Goal: Task Accomplishment & Management: Use online tool/utility

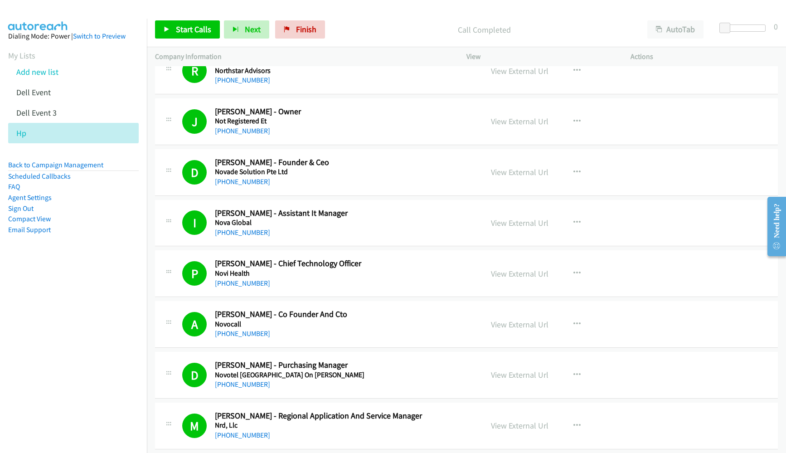
scroll to position [2310, 0]
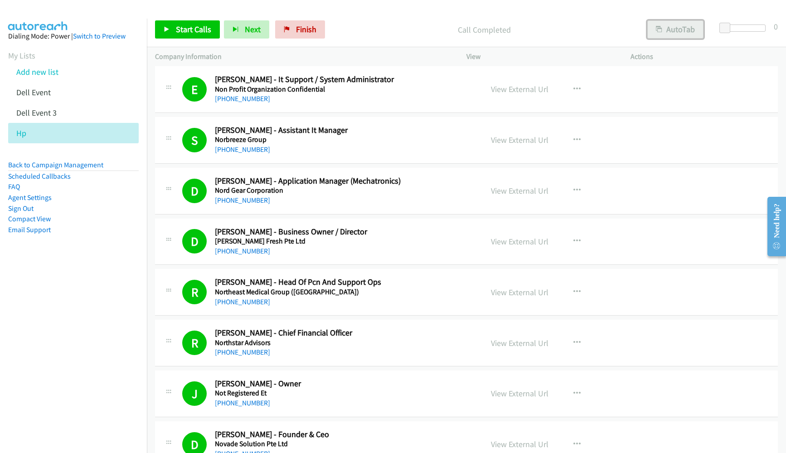
click at [671, 25] on button "AutoTab" at bounding box center [675, 29] width 56 height 18
click at [43, 163] on link "Back to Campaign Management" at bounding box center [55, 164] width 95 height 9
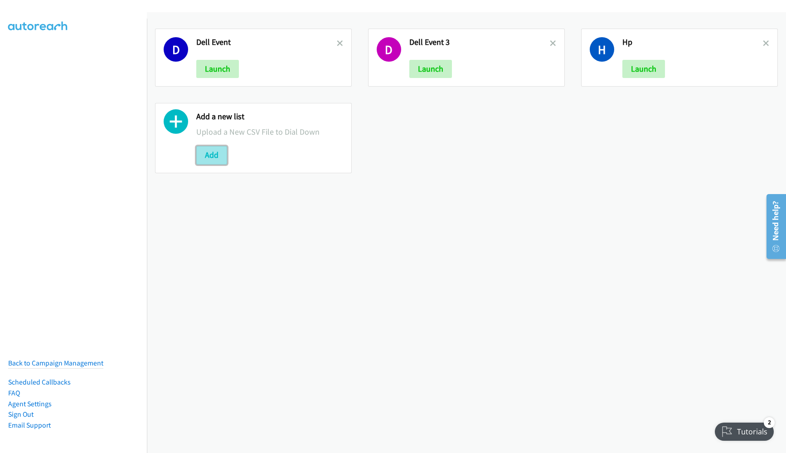
click at [216, 160] on button "Add" at bounding box center [211, 155] width 31 height 18
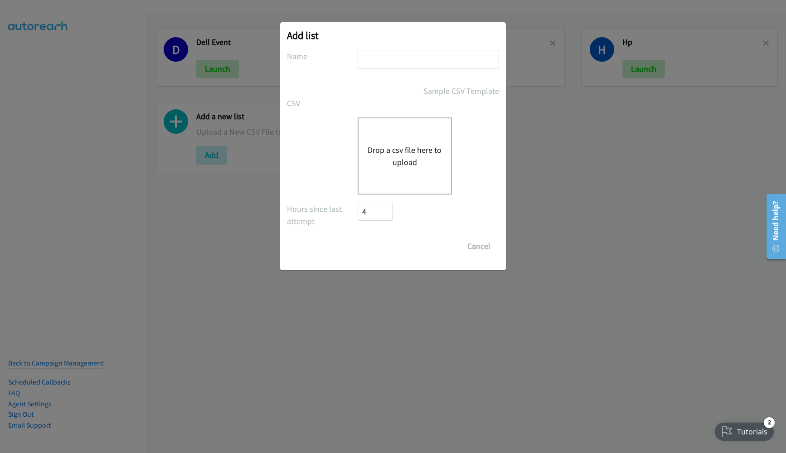
click at [399, 62] on input "text" at bounding box center [427, 59] width 141 height 19
type input "HP 2"
click at [400, 158] on button "Drop a csv file here to upload" at bounding box center [404, 156] width 74 height 24
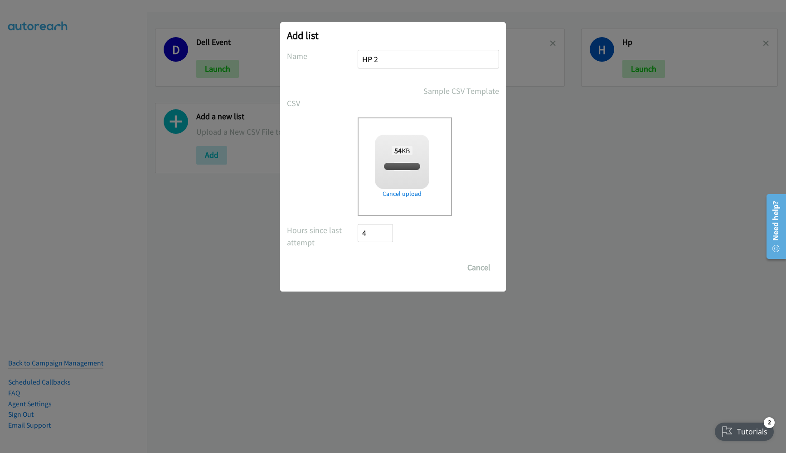
checkbox input "true"
click at [391, 267] on input "Save List" at bounding box center [381, 267] width 48 height 18
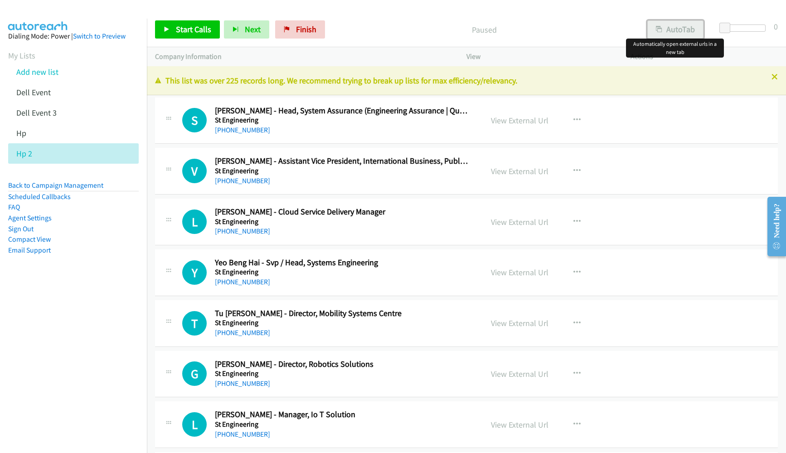
click at [671, 22] on button "AutoTab" at bounding box center [675, 29] width 56 height 18
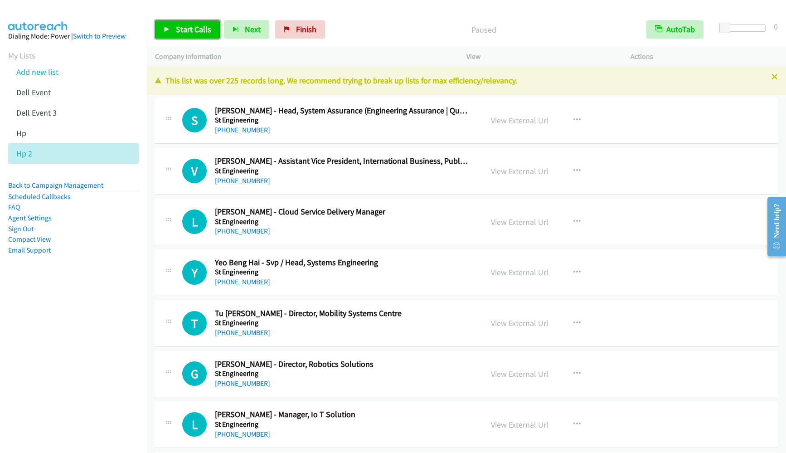
click at [171, 26] on link "Start Calls" at bounding box center [187, 29] width 65 height 18
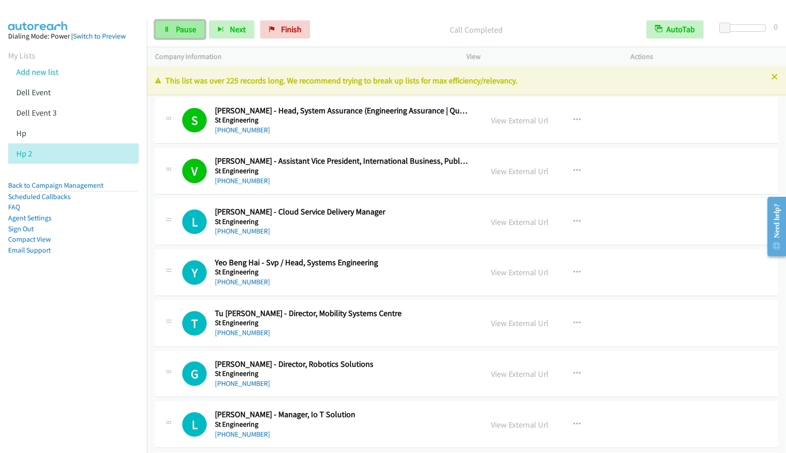
click at [183, 33] on span "Pause" at bounding box center [186, 29] width 20 height 10
click at [176, 29] on span "Start Calls" at bounding box center [193, 29] width 35 height 10
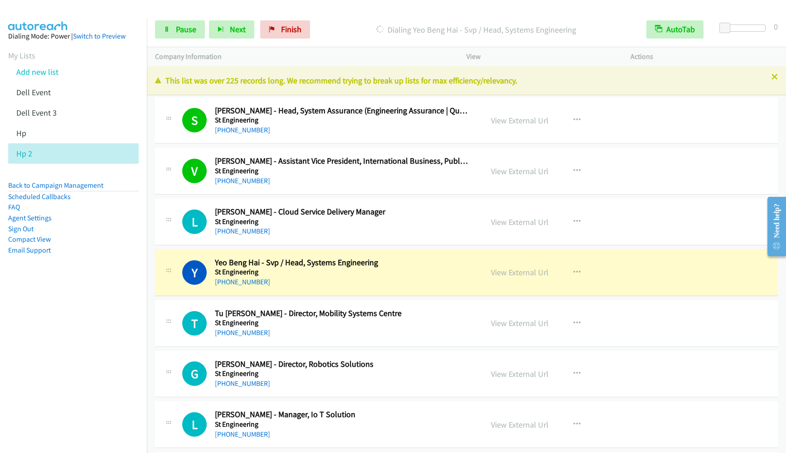
click at [42, 354] on nav "Dialing Mode: Power | Switch to Preview My Lists Add new list Dell Event Dell E…" at bounding box center [73, 245] width 147 height 453
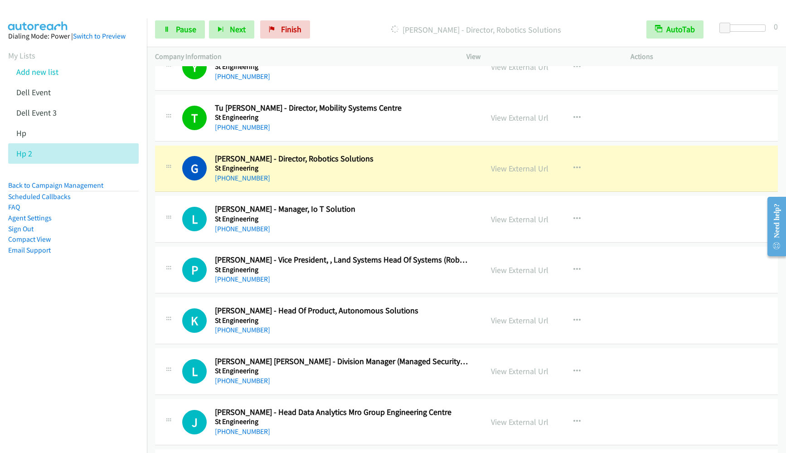
scroll to position [204, 0]
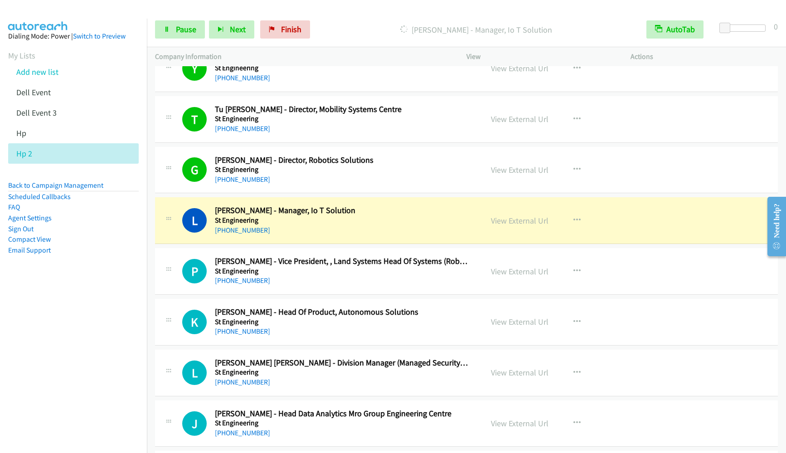
click at [53, 363] on nav "Dialing Mode: Power | Switch to Preview My Lists Add new list Dell Event Dell E…" at bounding box center [73, 245] width 147 height 453
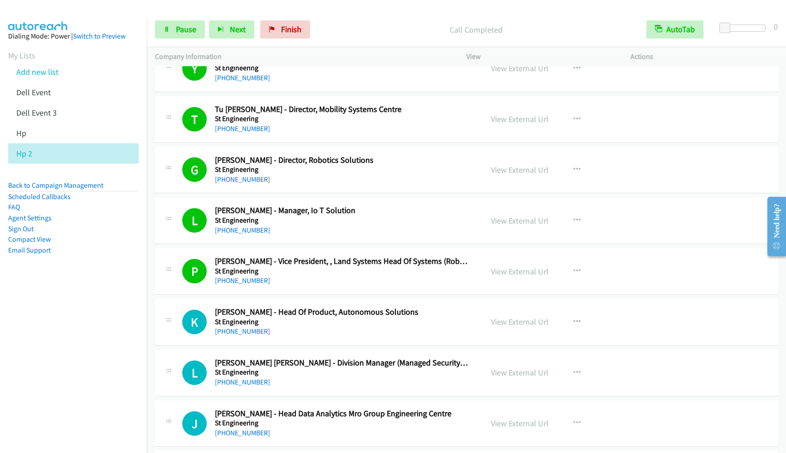
click at [53, 326] on nav "Dialing Mode: Power | Switch to Preview My Lists Add new list Dell Event Dell E…" at bounding box center [73, 245] width 147 height 453
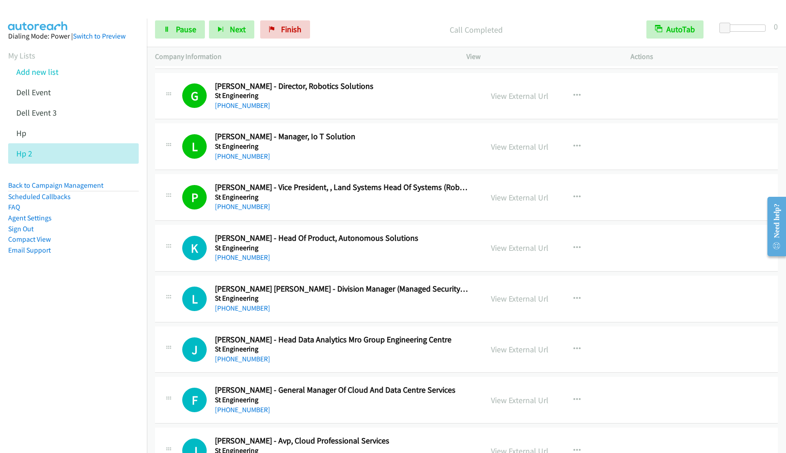
scroll to position [408, 0]
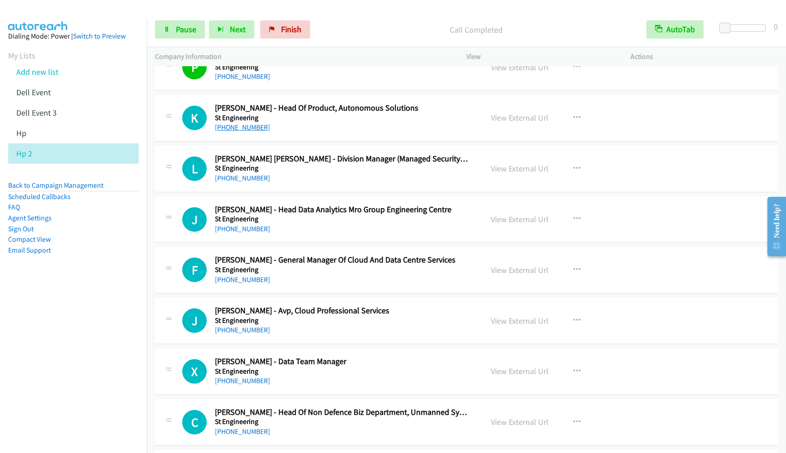
click at [236, 129] on link "[PHONE_NUMBER]" at bounding box center [242, 127] width 55 height 9
drag, startPoint x: 100, startPoint y: 282, endPoint x: 136, endPoint y: 241, distance: 54.5
click at [99, 282] on aside "Dialing Mode: Power | Switch to Preview My Lists Add new list Dell Event Dell E…" at bounding box center [73, 158] width 147 height 278
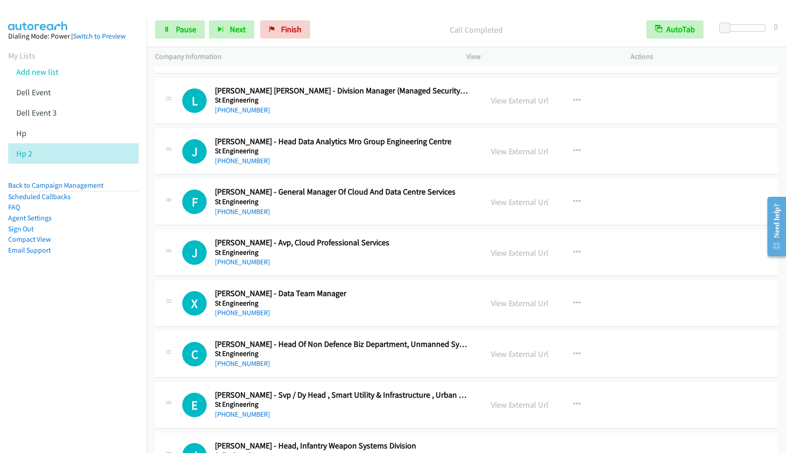
scroll to position [340, 0]
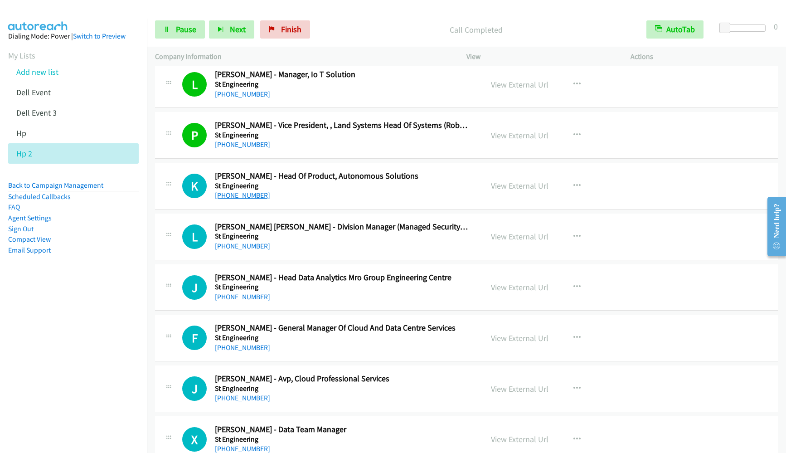
click at [245, 198] on link "[PHONE_NUMBER]" at bounding box center [242, 195] width 55 height 9
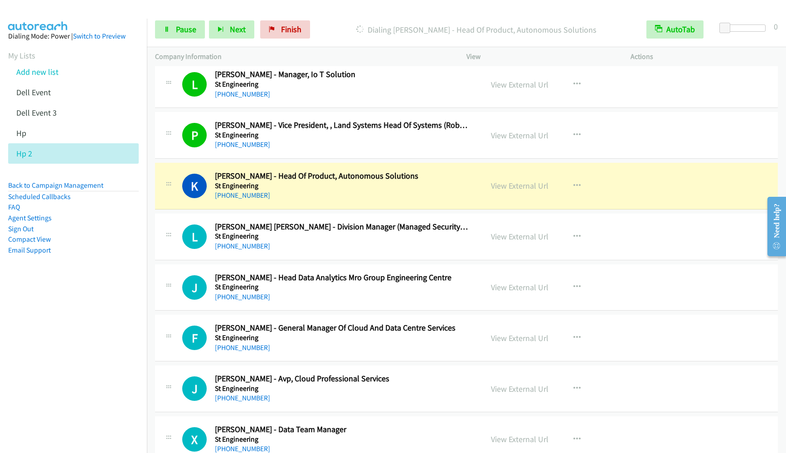
click at [110, 279] on aside "Dialing Mode: Power | Switch to Preview My Lists Add new list Dell Event Dell E…" at bounding box center [73, 158] width 147 height 278
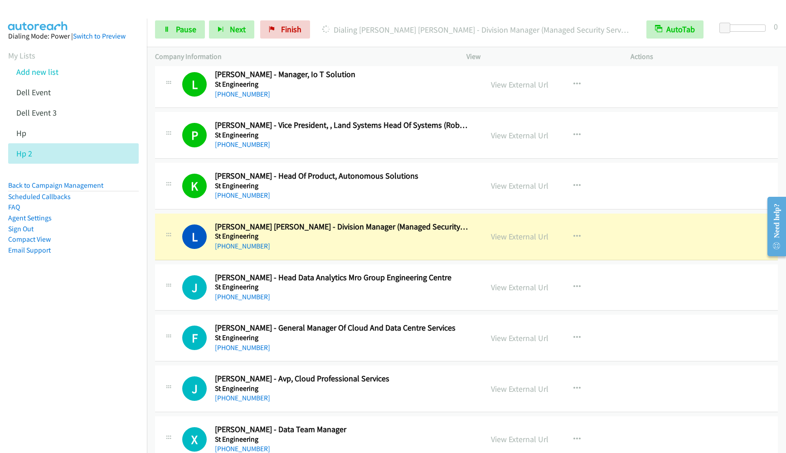
click at [66, 338] on nav "Dialing Mode: Power | Switch to Preview My Lists Add new list Dell Event Dell E…" at bounding box center [73, 245] width 147 height 453
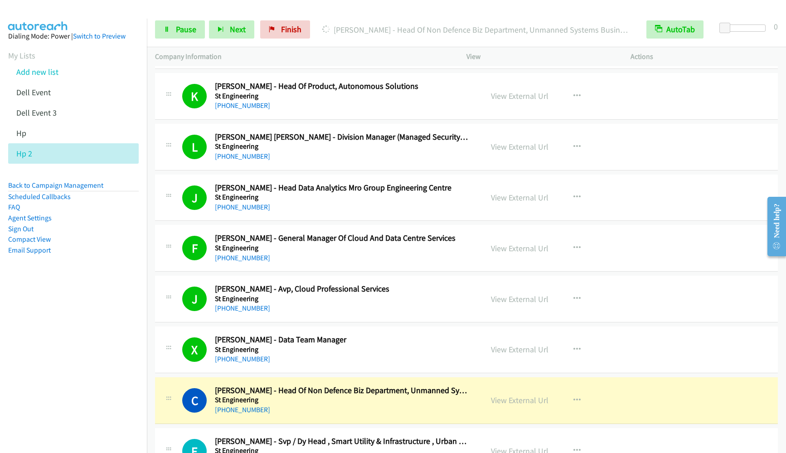
scroll to position [544, 0]
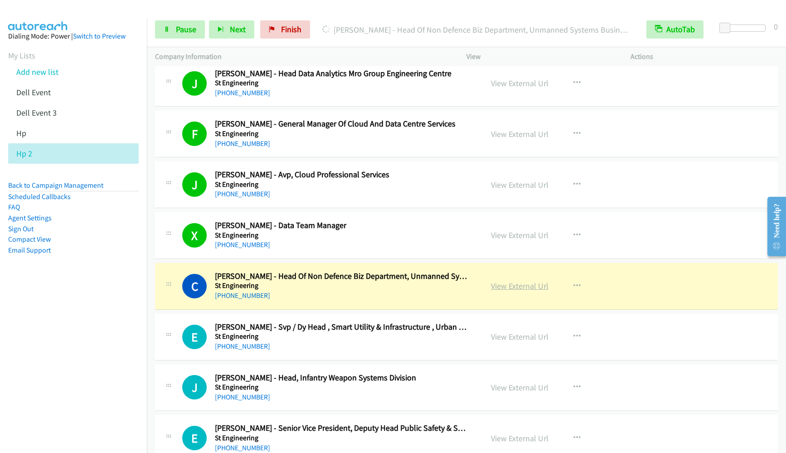
click at [529, 287] on link "View External Url" at bounding box center [520, 285] width 58 height 10
click at [192, 29] on span "Pause" at bounding box center [186, 29] width 20 height 10
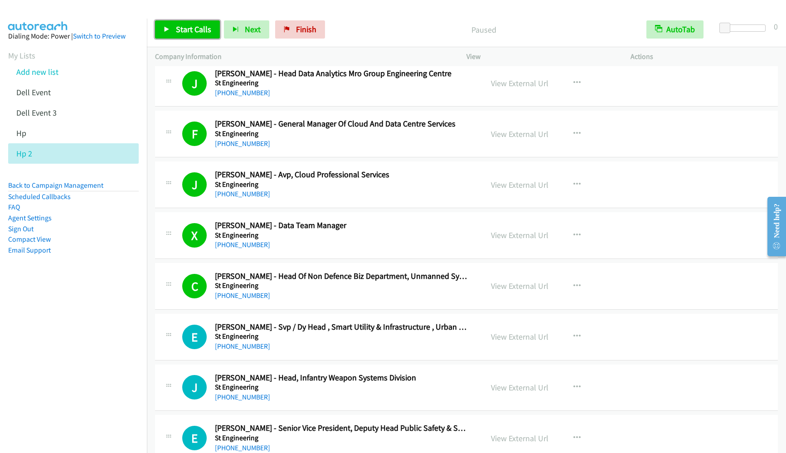
click at [198, 24] on span "Start Calls" at bounding box center [193, 29] width 35 height 10
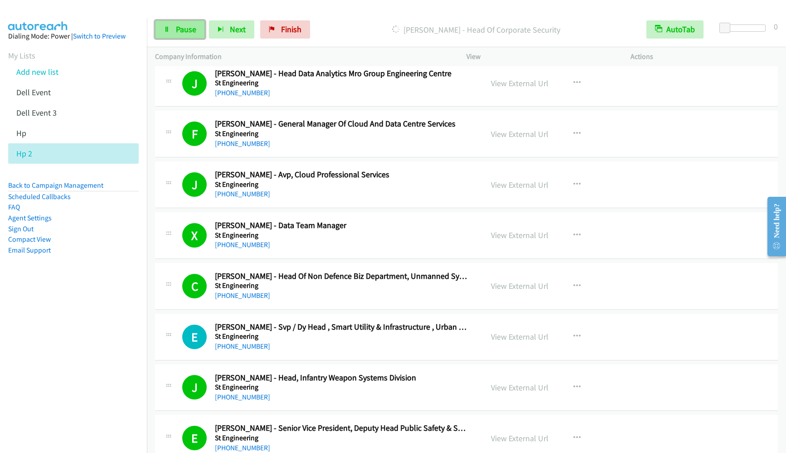
click at [169, 36] on link "Pause" at bounding box center [180, 29] width 50 height 18
click at [75, 333] on nav "Dialing Mode: Power | Switch to Preview My Lists Add new list Dell Event Dell E…" at bounding box center [73, 245] width 147 height 453
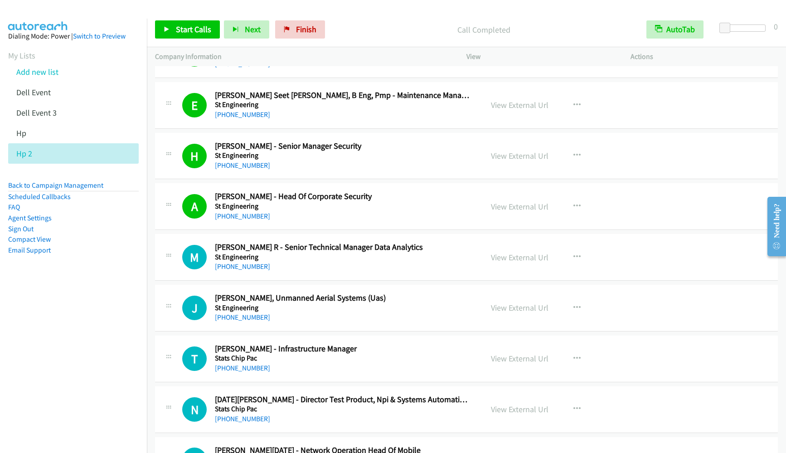
scroll to position [1291, 0]
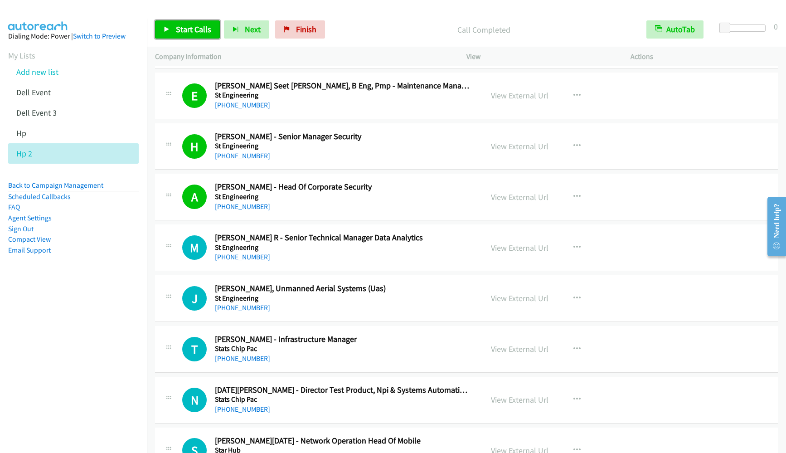
click at [182, 31] on span "Start Calls" at bounding box center [193, 29] width 35 height 10
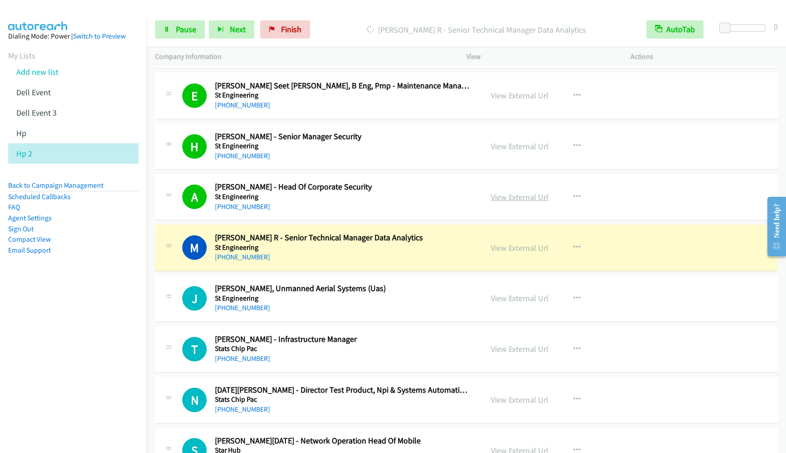
click at [530, 195] on link "View External Url" at bounding box center [520, 197] width 58 height 10
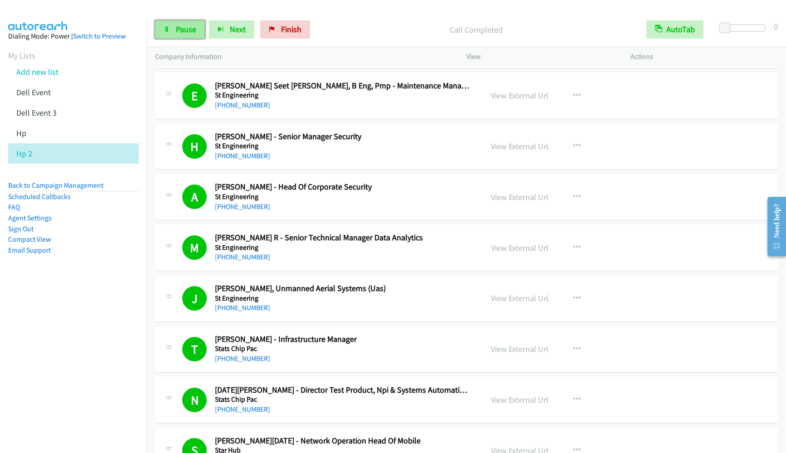
click at [194, 31] on span "Pause" at bounding box center [186, 29] width 20 height 10
click at [194, 31] on span "Start Calls" at bounding box center [193, 29] width 35 height 10
click at [77, 324] on nav "Dialing Mode: Power | Switch to Preview My Lists Add new list Dell Event Dell E…" at bounding box center [73, 245] width 147 height 453
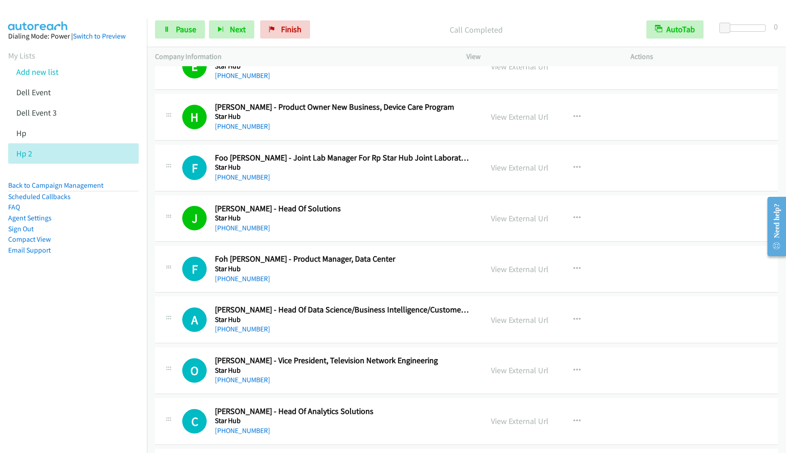
scroll to position [1835, 0]
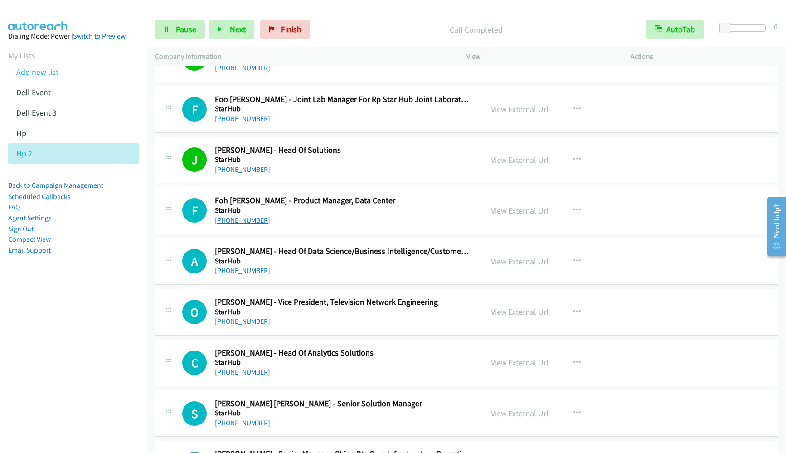
click at [225, 217] on link "[PHONE_NUMBER]" at bounding box center [242, 220] width 55 height 9
click at [6, 337] on nav "Dialing Mode: Power | Switch to Preview My Lists Add new list Dell Event Dell E…" at bounding box center [73, 245] width 147 height 453
click at [176, 36] on link "Pause" at bounding box center [180, 29] width 50 height 18
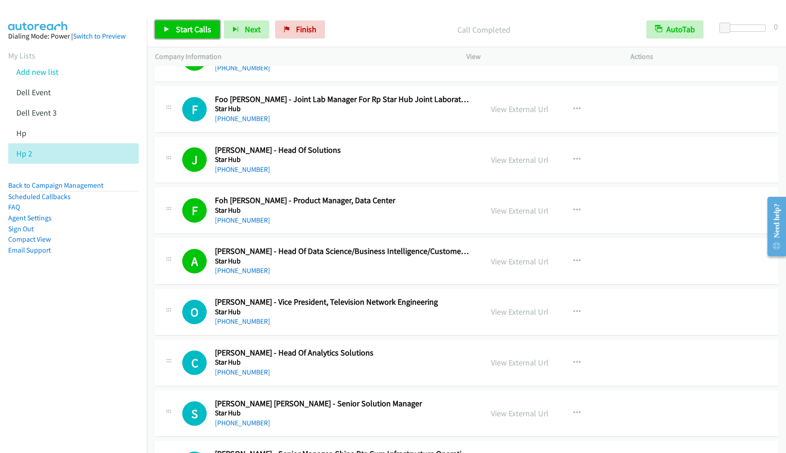
click at [176, 27] on span "Start Calls" at bounding box center [193, 29] width 35 height 10
drag, startPoint x: 107, startPoint y: 324, endPoint x: 180, endPoint y: 207, distance: 138.4
click at [107, 324] on nav "Dialing Mode: Power | Switch to Preview My Lists Add new list Dell Event Dell E…" at bounding box center [73, 245] width 147 height 453
click at [181, 39] on div "Start Calls Pause Next Finish Call Completed AutoTab AutoTab 0" at bounding box center [466, 29] width 639 height 35
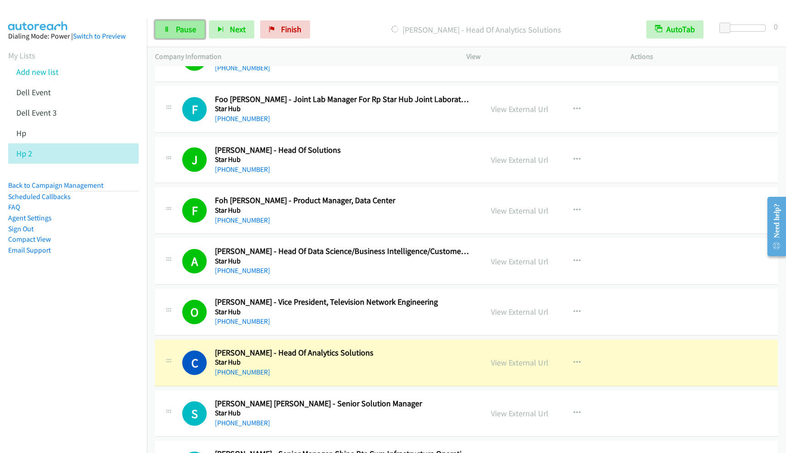
click at [179, 33] on span "Pause" at bounding box center [186, 29] width 20 height 10
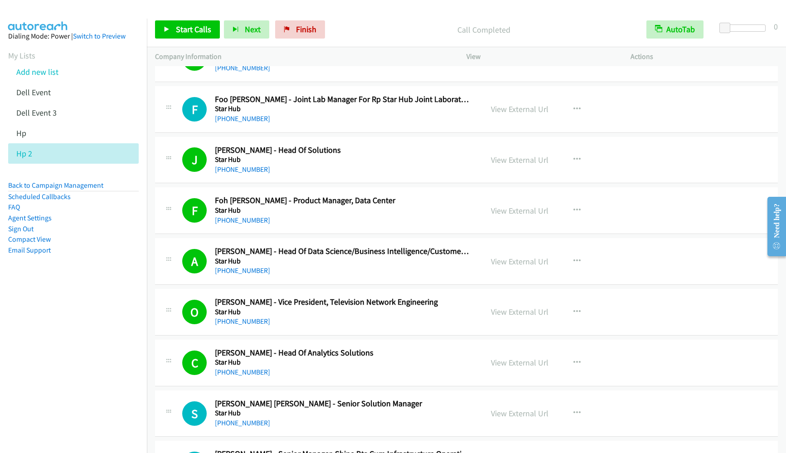
click at [85, 332] on nav "Dialing Mode: Power | Switch to Preview My Lists Add new list Dell Event Dell E…" at bounding box center [73, 245] width 147 height 453
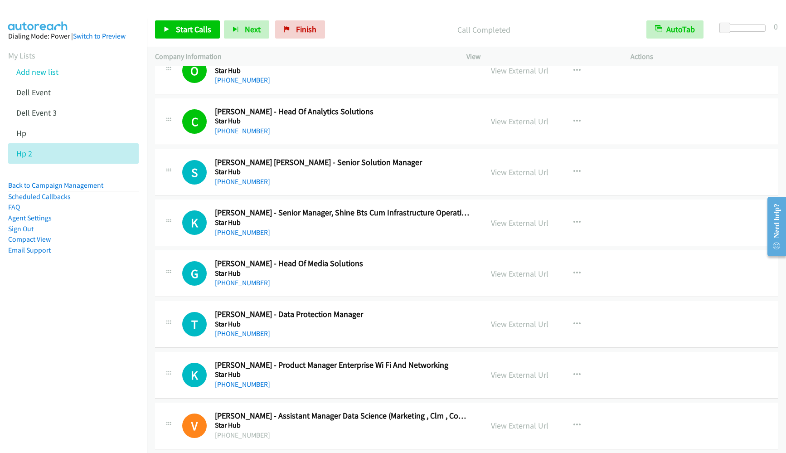
scroll to position [2106, 0]
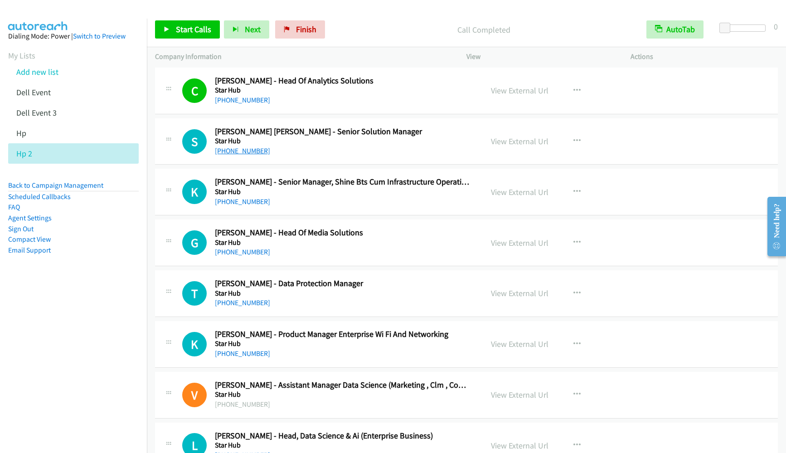
click at [238, 149] on link "[PHONE_NUMBER]" at bounding box center [242, 150] width 55 height 9
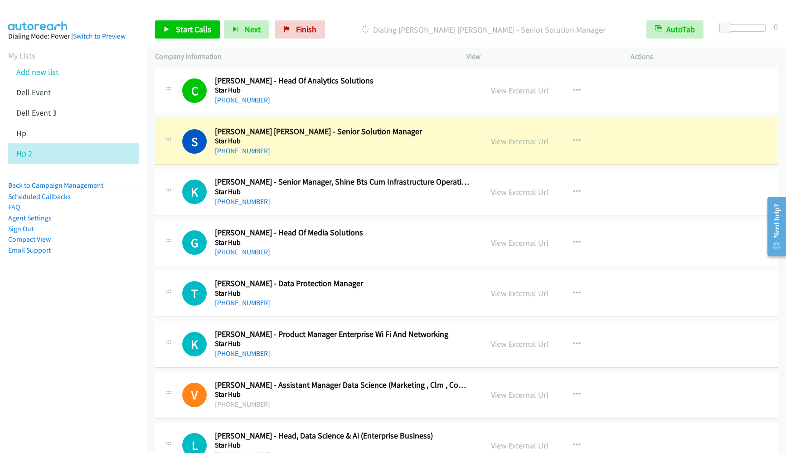
click at [77, 313] on nav "Dialing Mode: Power | Switch to Preview My Lists Add new list Dell Event Dell E…" at bounding box center [73, 245] width 147 height 453
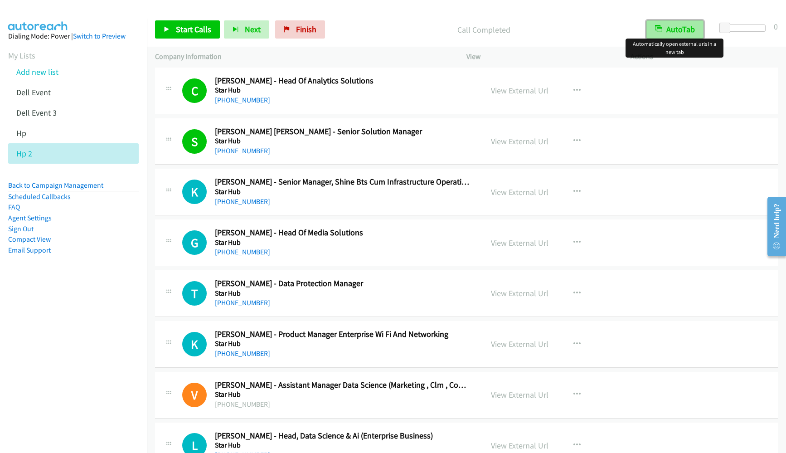
click at [674, 30] on button "AutoTab" at bounding box center [674, 29] width 57 height 18
click at [674, 30] on button "AutoTab" at bounding box center [675, 29] width 56 height 18
click at [224, 201] on link "[PHONE_NUMBER]" at bounding box center [242, 201] width 55 height 9
click at [107, 310] on nav "Dialing Mode: Power | Switch to Preview My Lists Add new list Dell Event Dell E…" at bounding box center [73, 245] width 147 height 453
click at [504, 191] on link "View External Url" at bounding box center [520, 192] width 58 height 10
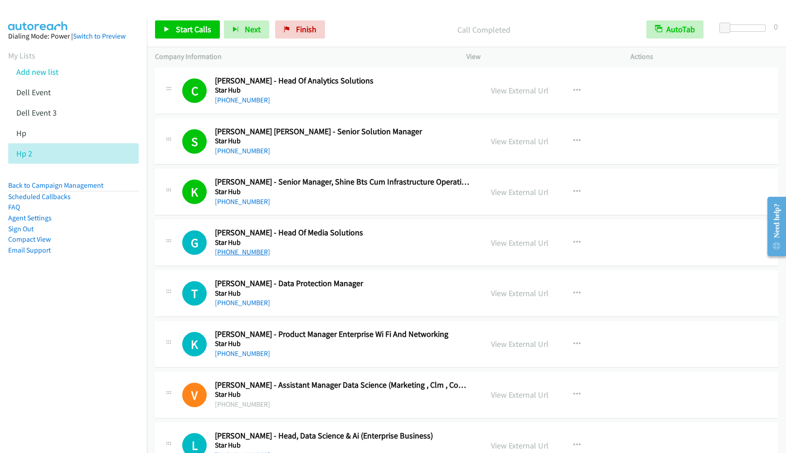
click at [242, 249] on link "[PHONE_NUMBER]" at bounding box center [242, 251] width 55 height 9
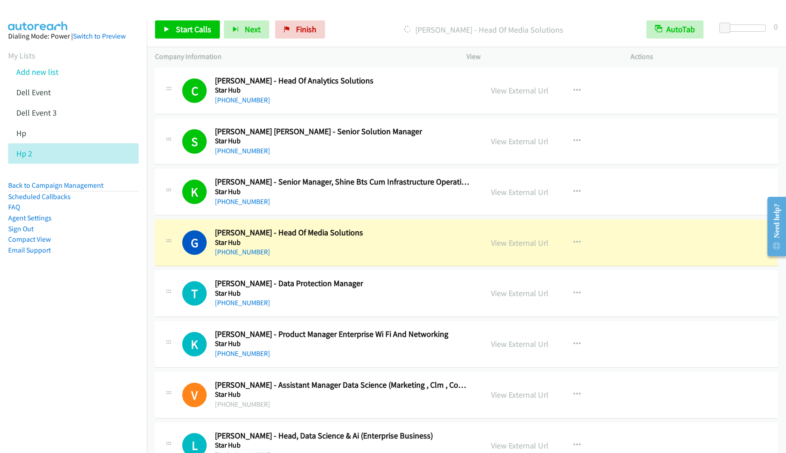
click at [54, 311] on nav "Dialing Mode: Power | Switch to Preview My Lists Add new list Dell Event Dell E…" at bounding box center [73, 245] width 147 height 453
click at [499, 242] on link "View External Url" at bounding box center [520, 242] width 58 height 10
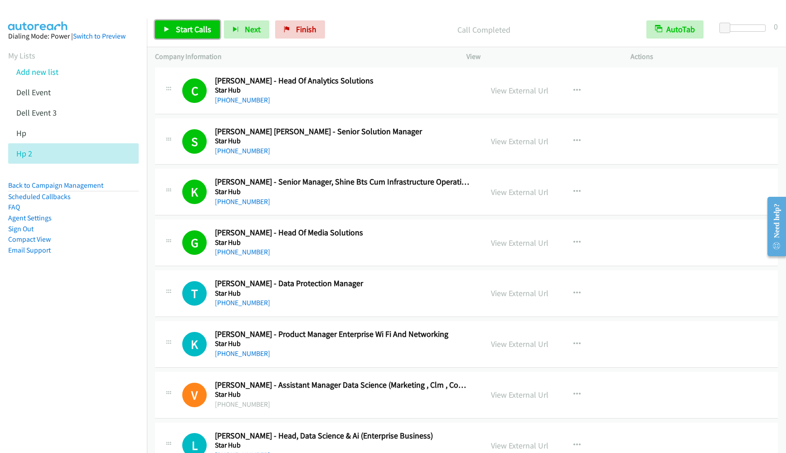
click at [181, 29] on span "Start Calls" at bounding box center [193, 29] width 35 height 10
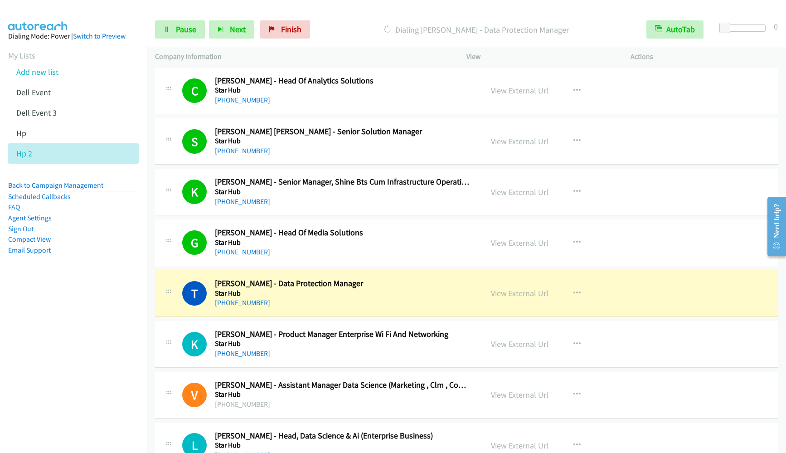
click at [105, 354] on nav "Dialing Mode: Power | Switch to Preview My Lists Add new list Dell Event Dell E…" at bounding box center [73, 245] width 147 height 453
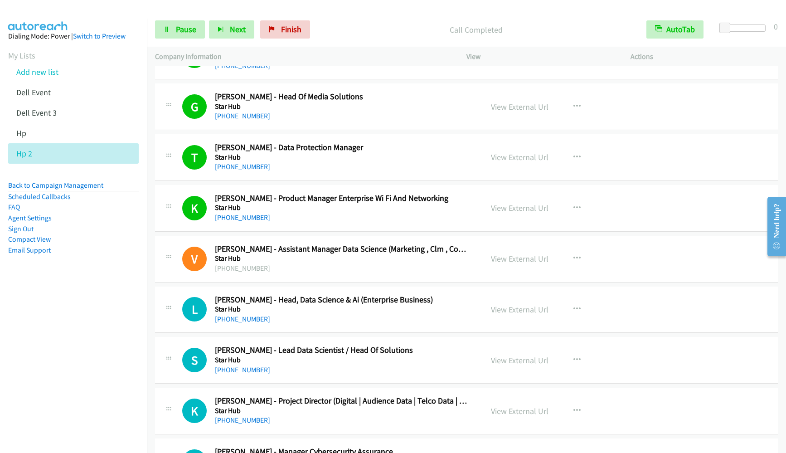
click at [35, 310] on nav "Dialing Mode: Power | Switch to Preview My Lists Add new list Dell Event Dell E…" at bounding box center [73, 245] width 147 height 453
click at [177, 33] on span "Pause" at bounding box center [186, 29] width 20 height 10
click at [177, 33] on span "Start Calls" at bounding box center [193, 29] width 35 height 10
click at [25, 357] on nav "Dialing Mode: Power | Switch to Preview My Lists Add new list Dell Event Dell E…" at bounding box center [73, 245] width 147 height 453
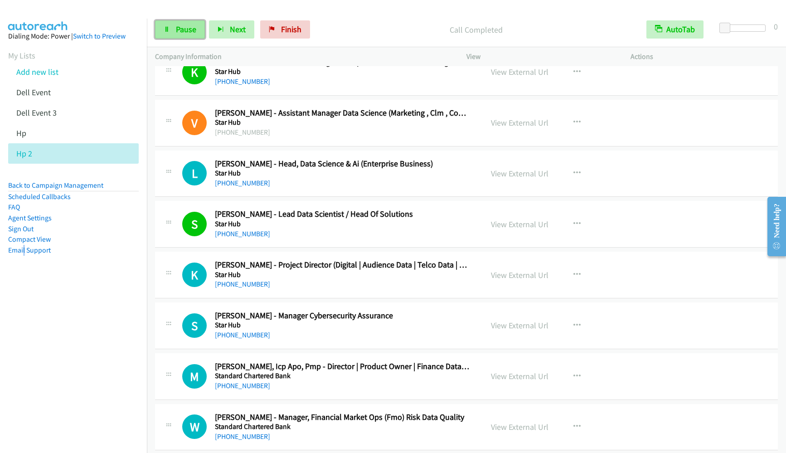
click at [185, 37] on link "Pause" at bounding box center [180, 29] width 50 height 18
click at [184, 34] on span "Start Calls" at bounding box center [193, 29] width 35 height 10
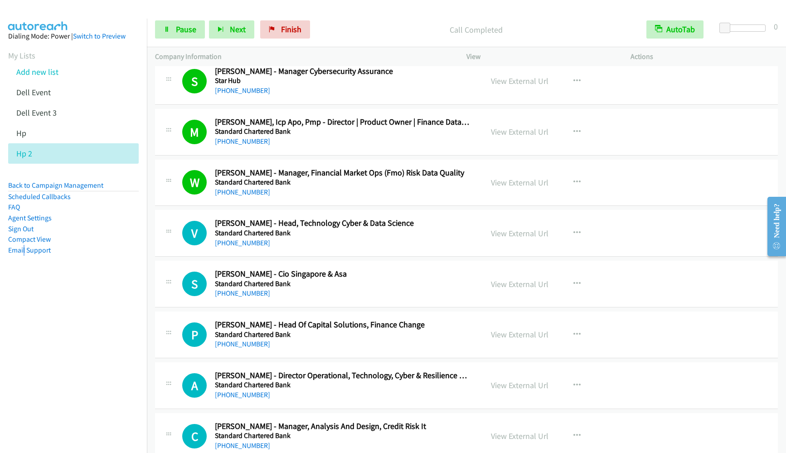
scroll to position [2650, 0]
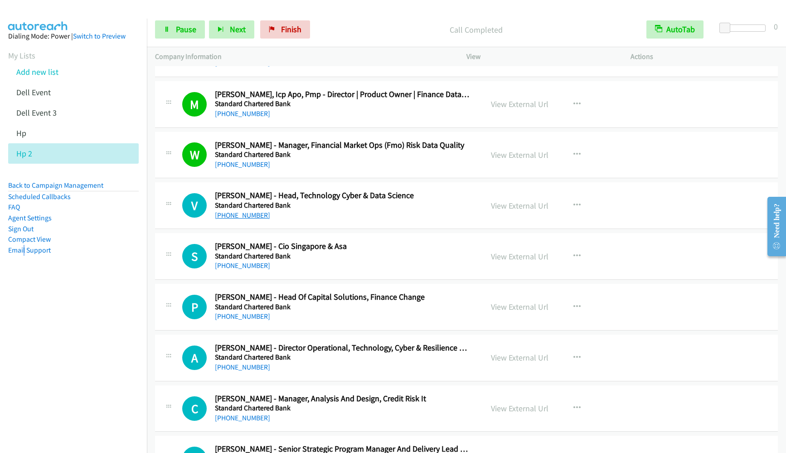
click at [239, 215] on link "[PHONE_NUMBER]" at bounding box center [242, 215] width 55 height 9
drag, startPoint x: 55, startPoint y: 433, endPoint x: 57, endPoint y: 429, distance: 4.9
click at [55, 433] on nav "Dialing Mode: Power | Switch to Preview My Lists Add new list Dell Event Dell E…" at bounding box center [73, 245] width 147 height 453
click at [519, 208] on link "View External Url" at bounding box center [520, 205] width 58 height 10
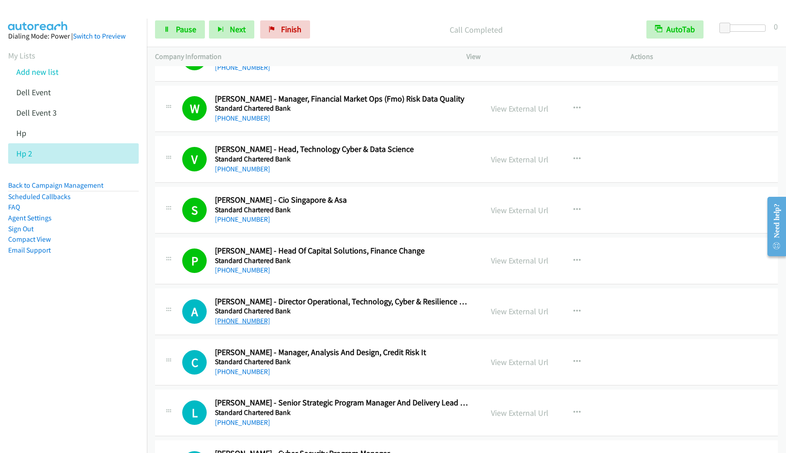
scroll to position [2718, 0]
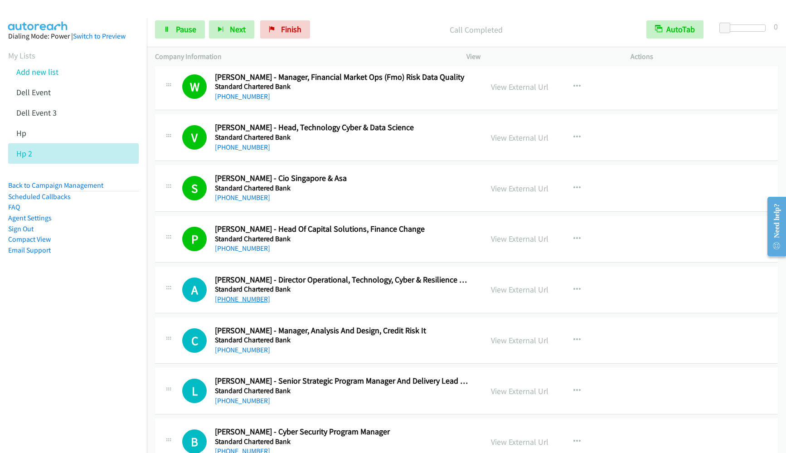
click at [228, 298] on link "[PHONE_NUMBER]" at bounding box center [242, 298] width 55 height 9
click at [105, 315] on nav "Dialing Mode: Power | Switch to Preview My Lists Add new list Dell Event Dell E…" at bounding box center [73, 245] width 147 height 453
click at [517, 288] on link "View External Url" at bounding box center [520, 289] width 58 height 10
click at [196, 26] on link "Pause" at bounding box center [180, 29] width 50 height 18
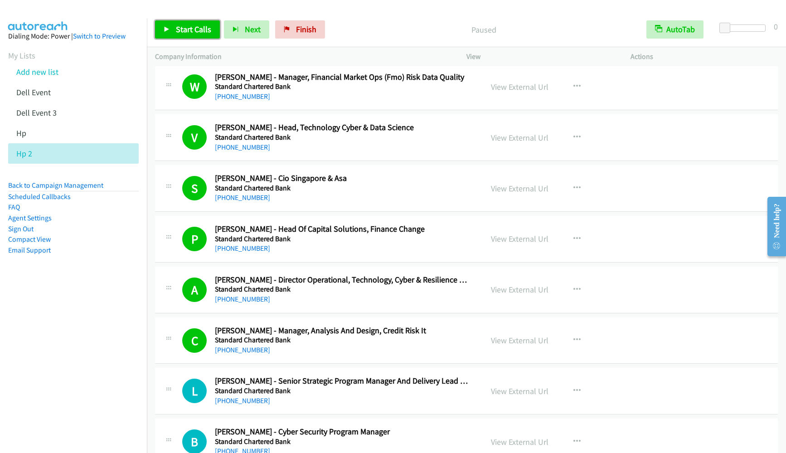
click at [196, 26] on span "Start Calls" at bounding box center [193, 29] width 35 height 10
click at [188, 38] on link "Pause" at bounding box center [180, 29] width 50 height 18
click at [188, 38] on link "Start Calls" at bounding box center [187, 29] width 65 height 18
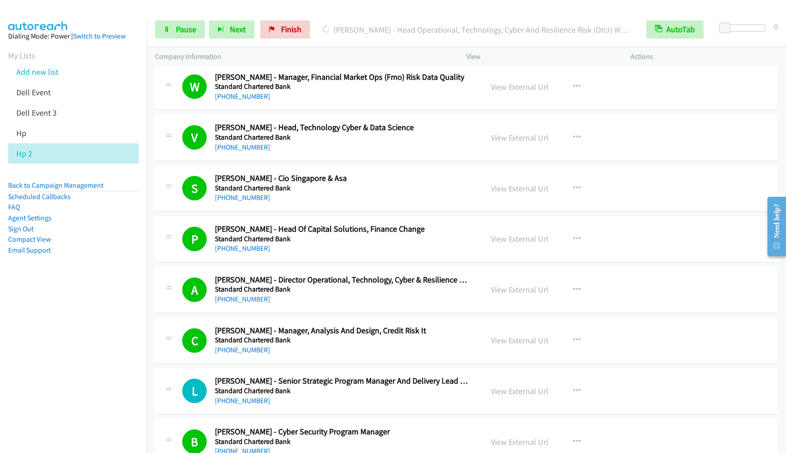
click at [103, 300] on nav "Dialing Mode: Power | Switch to Preview My Lists Add new list Dell Event Dell E…" at bounding box center [73, 245] width 147 height 453
click at [87, 354] on nav "Dialing Mode: Power | Switch to Preview My Lists Add new list Dell Event Dell E…" at bounding box center [73, 245] width 147 height 453
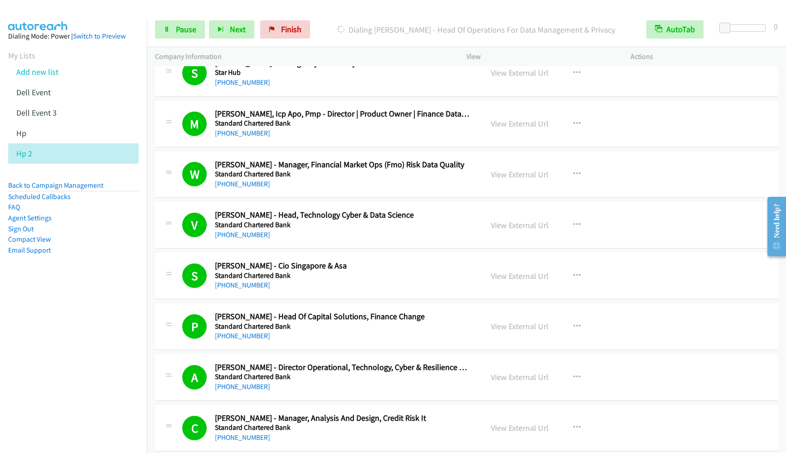
scroll to position [2582, 0]
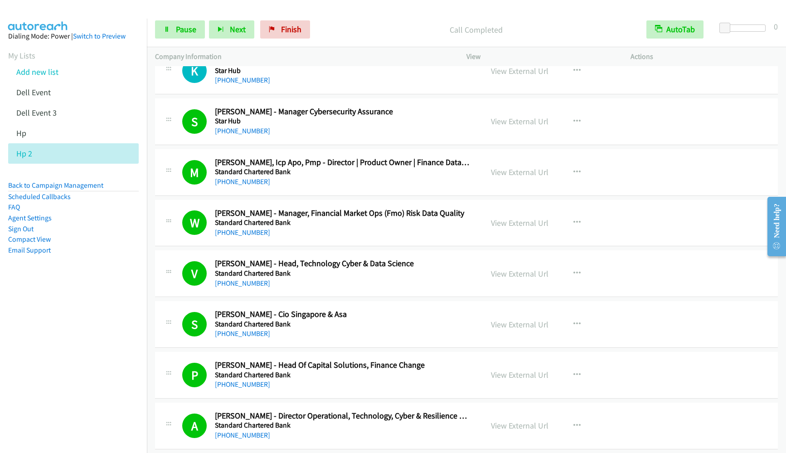
click at [37, 354] on nav "Dialing Mode: Power | Switch to Preview My Lists Add new list Dell Event Dell E…" at bounding box center [73, 245] width 147 height 453
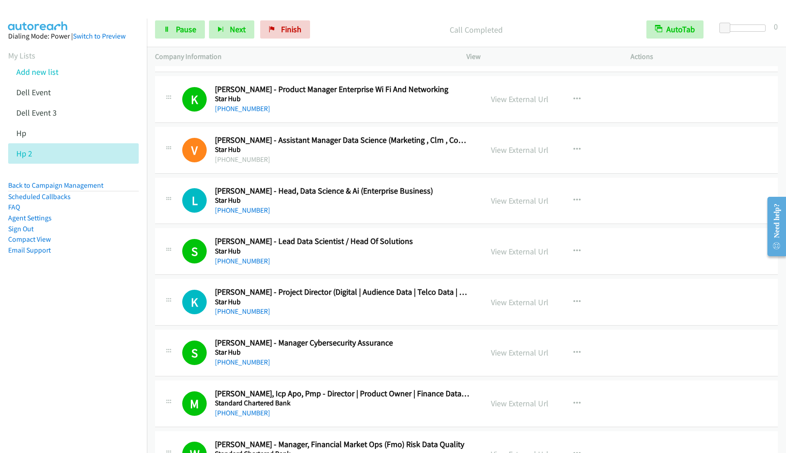
scroll to position [2446, 0]
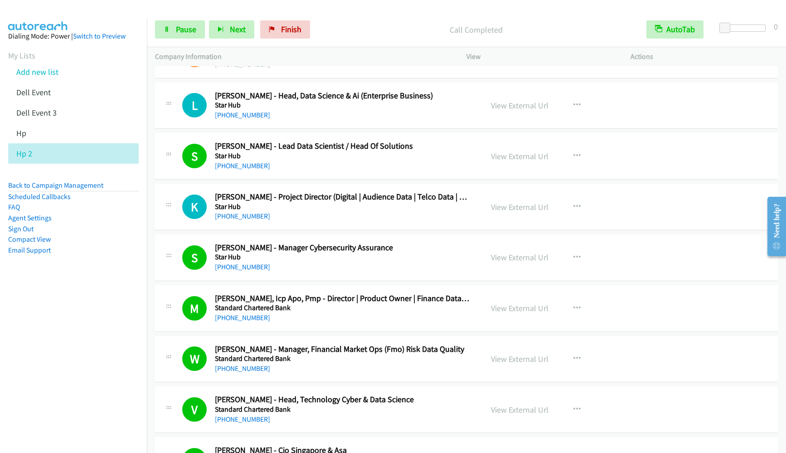
click at [230, 259] on h5 "Star Hub" at bounding box center [342, 256] width 255 height 9
click at [231, 269] on link "[PHONE_NUMBER]" at bounding box center [242, 266] width 55 height 9
click at [60, 371] on nav "Dialing Mode: Power | Switch to Preview My Lists Add new list Dell Event Dell E…" at bounding box center [73, 245] width 147 height 453
click at [53, 272] on aside "Dialing Mode: Power | Switch to Preview My Lists Add new list Dell Event Dell E…" at bounding box center [73, 158] width 147 height 278
click at [233, 265] on link "[PHONE_NUMBER]" at bounding box center [242, 266] width 55 height 9
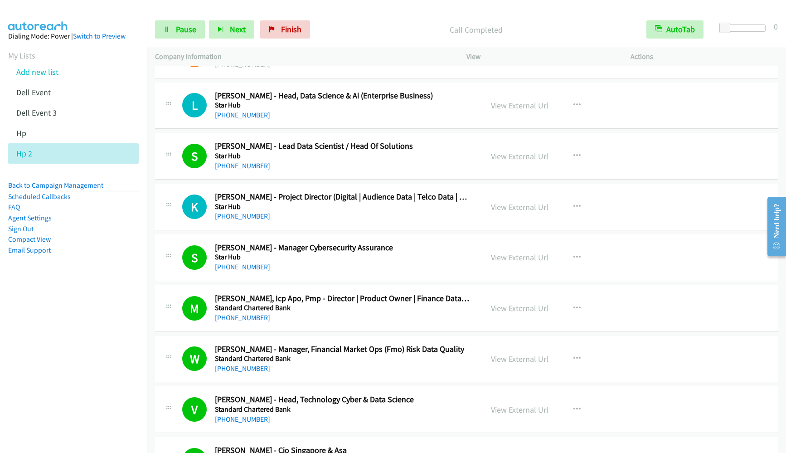
click at [57, 310] on nav "Dialing Mode: Power | Switch to Preview My Lists Add new list Dell Event Dell E…" at bounding box center [73, 245] width 147 height 453
drag, startPoint x: 510, startPoint y: 257, endPoint x: 501, endPoint y: 230, distance: 28.4
click at [175, 29] on link "Pause" at bounding box center [180, 29] width 50 height 18
click at [175, 29] on link "Start Calls" at bounding box center [187, 29] width 65 height 18
click at [174, 34] on link "Pause" at bounding box center [180, 29] width 50 height 18
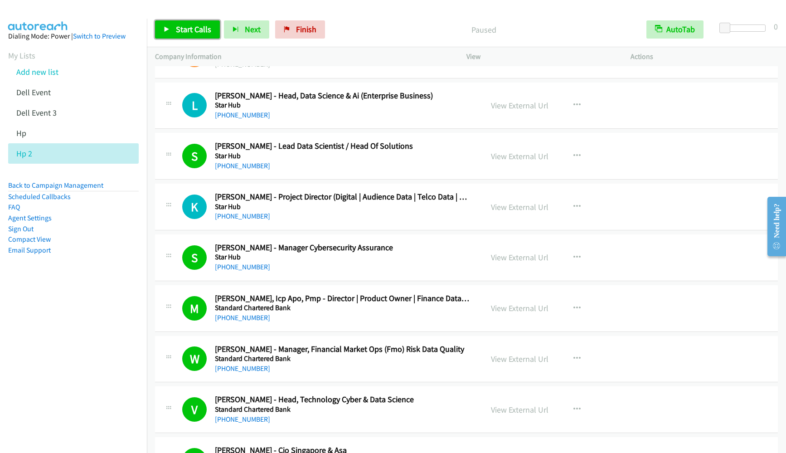
click at [174, 34] on link "Start Calls" at bounding box center [187, 29] width 65 height 18
click at [177, 30] on span "Pause" at bounding box center [186, 29] width 20 height 10
click at [177, 30] on span "Start Calls" at bounding box center [193, 29] width 35 height 10
click at [183, 33] on span "Pause" at bounding box center [186, 29] width 20 height 10
click at [183, 33] on span "Start Calls" at bounding box center [193, 29] width 35 height 10
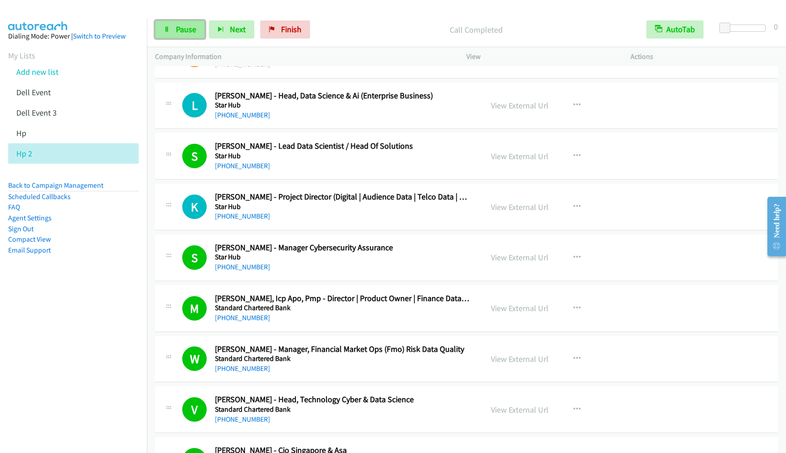
click at [183, 24] on span "Pause" at bounding box center [186, 29] width 20 height 10
click at [183, 24] on span "Start Calls" at bounding box center [193, 29] width 35 height 10
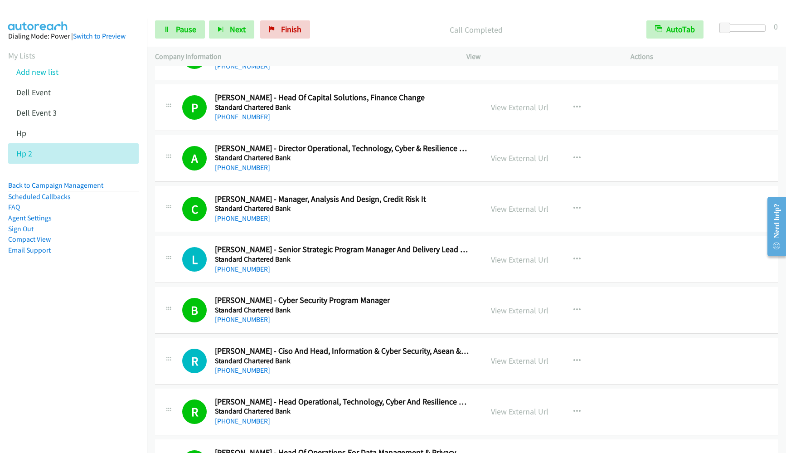
scroll to position [2922, 0]
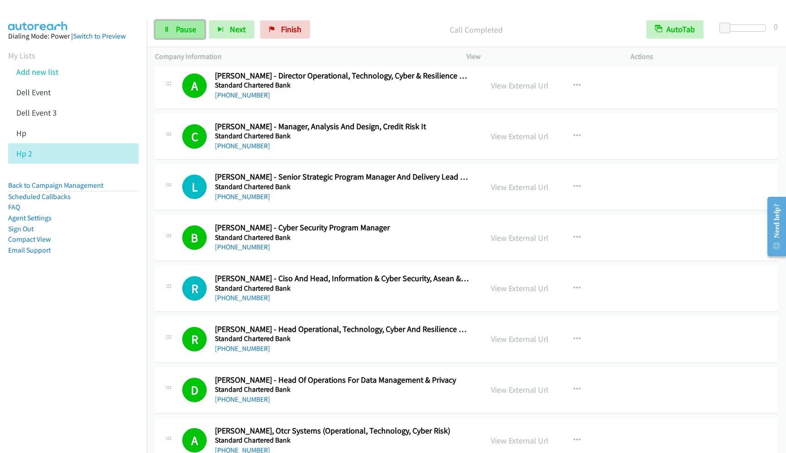
click at [185, 34] on link "Pause" at bounding box center [180, 29] width 50 height 18
click at [185, 34] on link "Start Calls" at bounding box center [187, 29] width 65 height 18
click at [179, 35] on link "Pause" at bounding box center [180, 29] width 50 height 18
click at [179, 35] on link "Start Calls" at bounding box center [187, 29] width 65 height 18
click at [193, 26] on span "Pause" at bounding box center [186, 29] width 20 height 10
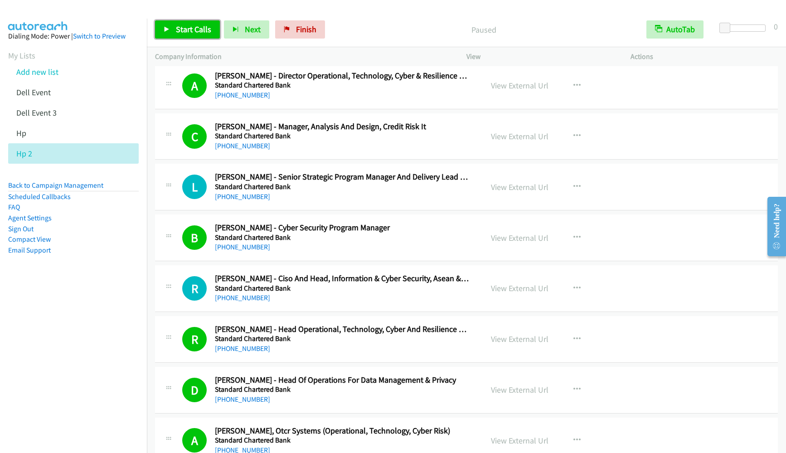
click at [193, 27] on span "Start Calls" at bounding box center [193, 29] width 35 height 10
click at [176, 33] on span "Pause" at bounding box center [186, 29] width 20 height 10
click at [176, 33] on span "Start Calls" at bounding box center [193, 29] width 35 height 10
click at [195, 26] on span "Pause" at bounding box center [186, 29] width 20 height 10
click at [195, 27] on span "Start Calls" at bounding box center [193, 29] width 35 height 10
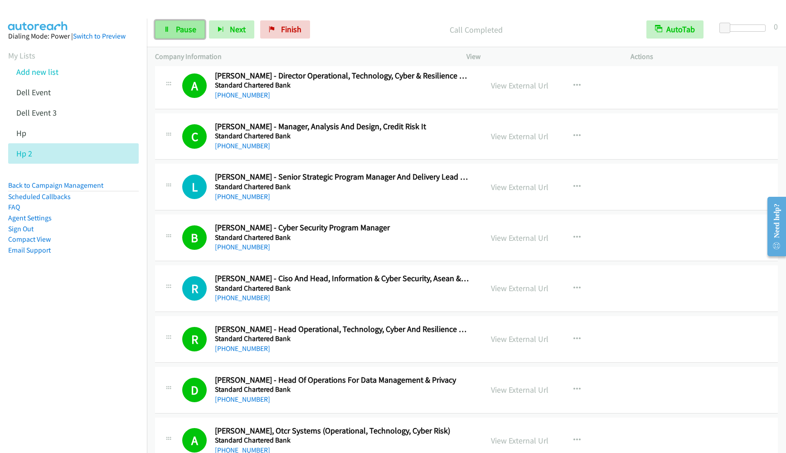
click at [188, 37] on link "Pause" at bounding box center [180, 29] width 50 height 18
click at [188, 37] on link "Start Calls" at bounding box center [187, 29] width 65 height 18
click at [187, 29] on span "Pause" at bounding box center [186, 29] width 20 height 10
click at [187, 29] on span "Start Calls" at bounding box center [193, 29] width 35 height 10
drag, startPoint x: 16, startPoint y: 362, endPoint x: 121, endPoint y: 230, distance: 168.9
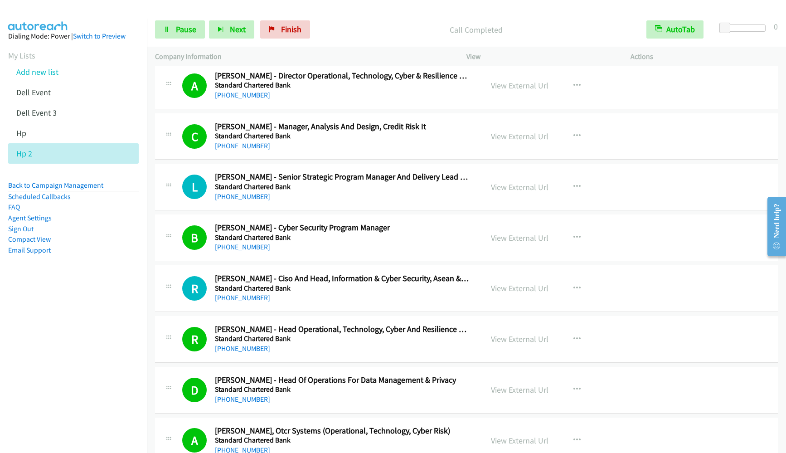
click at [16, 362] on nav "Dialing Mode: Power | Switch to Preview My Lists Add new list Dell Event Dell E…" at bounding box center [73, 245] width 147 height 453
click at [194, 23] on link "Pause" at bounding box center [180, 29] width 50 height 18
click at [194, 23] on link "Start Calls" at bounding box center [187, 29] width 65 height 18
click at [178, 23] on link "Pause" at bounding box center [180, 29] width 50 height 18
click at [183, 32] on span "Start Calls" at bounding box center [193, 29] width 35 height 10
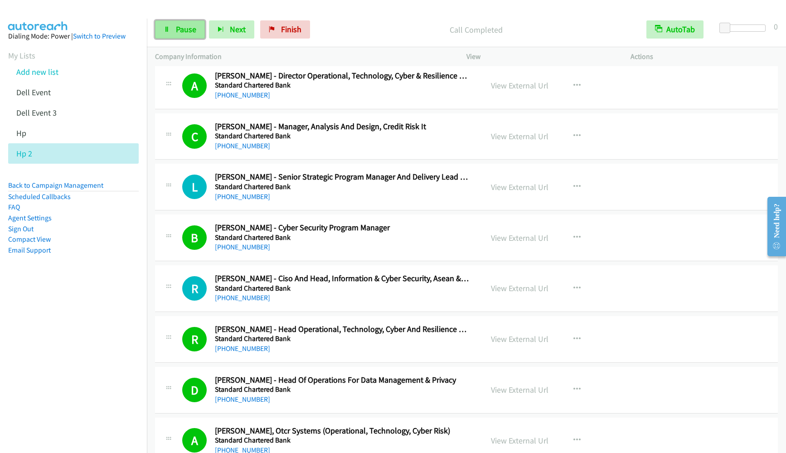
click at [183, 33] on span "Pause" at bounding box center [186, 29] width 20 height 10
click at [183, 33] on span "Start Calls" at bounding box center [193, 29] width 35 height 10
click at [193, 34] on span "Pause" at bounding box center [186, 29] width 20 height 10
click at [193, 34] on link "Start Calls" at bounding box center [187, 29] width 65 height 18
click at [164, 29] on icon at bounding box center [167, 30] width 6 height 6
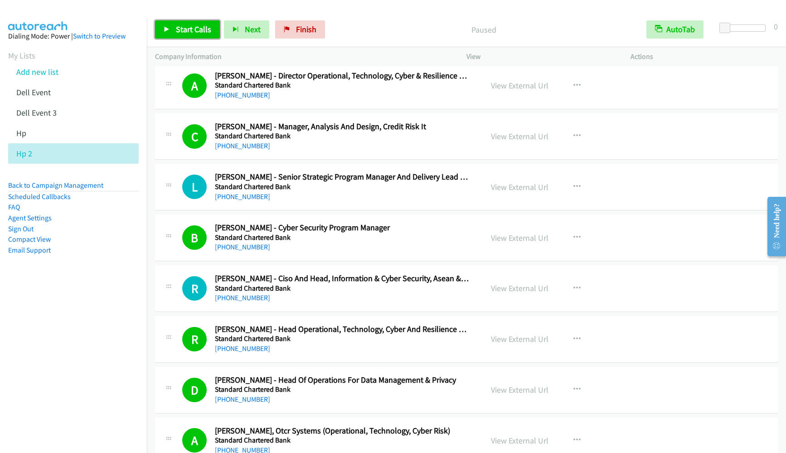
click at [180, 33] on span "Start Calls" at bounding box center [193, 29] width 35 height 10
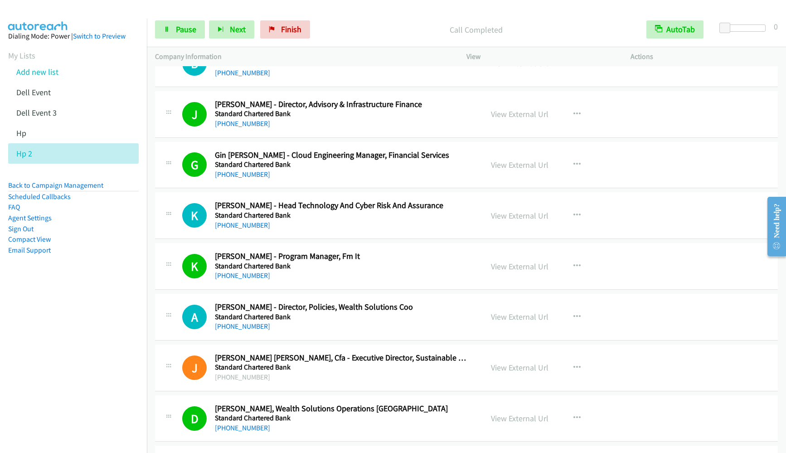
scroll to position [3533, 0]
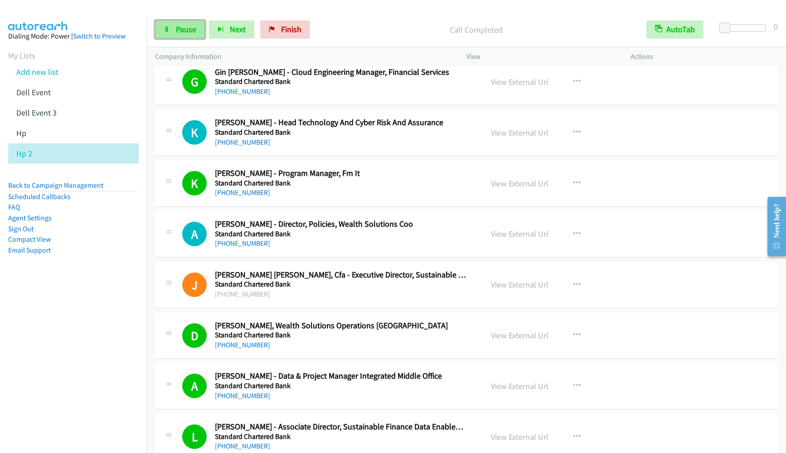
click at [194, 31] on span "Pause" at bounding box center [186, 29] width 20 height 10
click at [194, 31] on span "Start Calls" at bounding box center [193, 29] width 35 height 10
click at [185, 30] on span "Pause" at bounding box center [186, 29] width 20 height 10
click at [183, 30] on span "Start Calls" at bounding box center [193, 29] width 35 height 10
click at [79, 296] on nav "Dialing Mode: Power | Switch to Preview My Lists Add new list Dell Event Dell E…" at bounding box center [73, 245] width 147 height 453
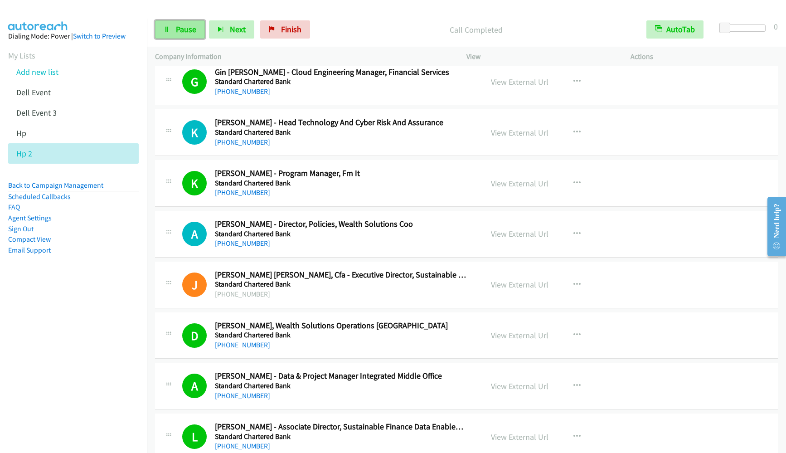
click at [188, 30] on span "Pause" at bounding box center [186, 29] width 20 height 10
click at [184, 30] on span "Start Calls" at bounding box center [193, 29] width 35 height 10
click at [124, 334] on nav "Dialing Mode: Power | Switch to Preview My Lists Add new list Dell Event Dell E…" at bounding box center [73, 245] width 147 height 453
click at [194, 32] on span "Pause" at bounding box center [186, 29] width 20 height 10
click at [194, 32] on span "Start Calls" at bounding box center [193, 29] width 35 height 10
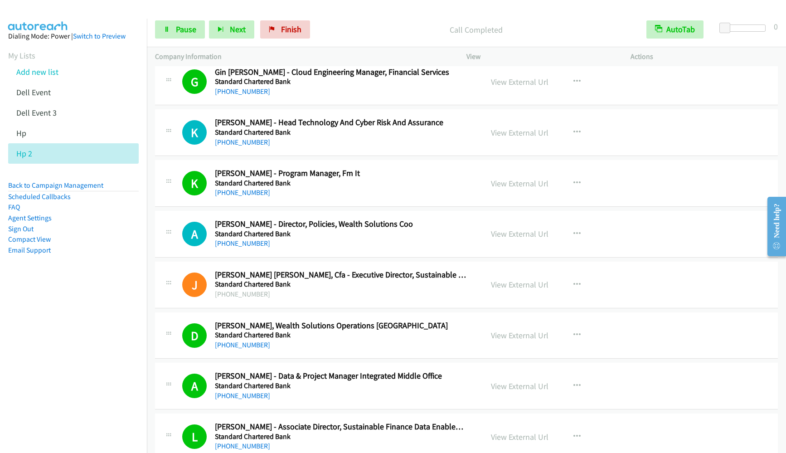
click at [73, 418] on nav "Dialing Mode: Power | Switch to Preview My Lists Add new list Dell Event Dell E…" at bounding box center [73, 245] width 147 height 453
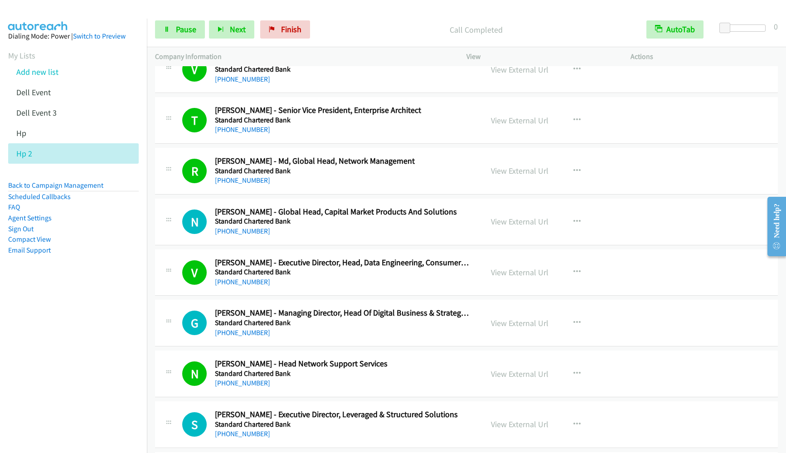
scroll to position [4553, 0]
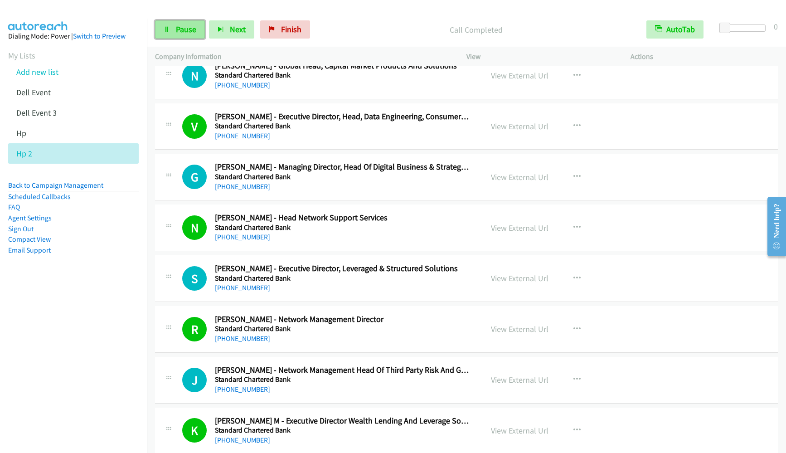
click at [189, 28] on span "Pause" at bounding box center [186, 29] width 20 height 10
click at [189, 28] on span "Start Calls" at bounding box center [193, 29] width 35 height 10
click at [178, 27] on span "Pause" at bounding box center [186, 29] width 20 height 10
click at [178, 27] on span "Start Calls" at bounding box center [193, 29] width 35 height 10
click at [124, 255] on aside "Dialing Mode: Power | Switch to Preview My Lists Add new list Dell Event Dell E…" at bounding box center [73, 158] width 147 height 278
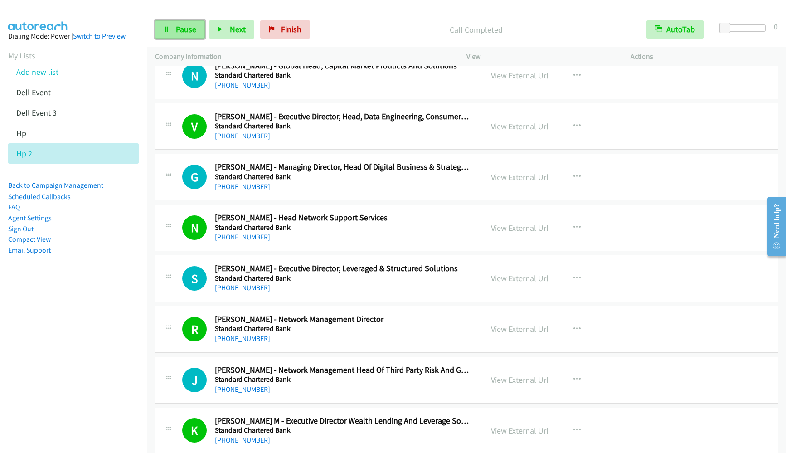
click at [174, 38] on link "Pause" at bounding box center [180, 29] width 50 height 18
click at [179, 32] on span "Start Calls" at bounding box center [193, 29] width 35 height 10
click at [187, 27] on span "Pause" at bounding box center [186, 29] width 20 height 10
click at [187, 27] on span "Start Calls" at bounding box center [193, 29] width 35 height 10
click at [171, 39] on div "Start Calls Pause Next Finish Call Completed AutoTab AutoTab 0" at bounding box center [466, 29] width 639 height 35
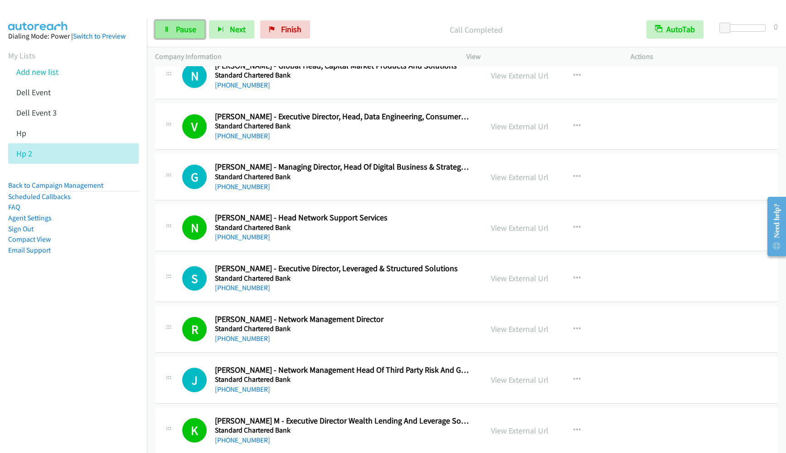
click at [171, 34] on link "Pause" at bounding box center [180, 29] width 50 height 18
click at [171, 34] on link "Start Calls" at bounding box center [187, 29] width 65 height 18
click at [197, 25] on link "Pause" at bounding box center [180, 29] width 50 height 18
click at [197, 25] on span "Start Calls" at bounding box center [193, 29] width 35 height 10
click at [86, 342] on nav "Dialing Mode: Power | Switch to Preview My Lists Add new list Dell Event Dell E…" at bounding box center [73, 245] width 147 height 453
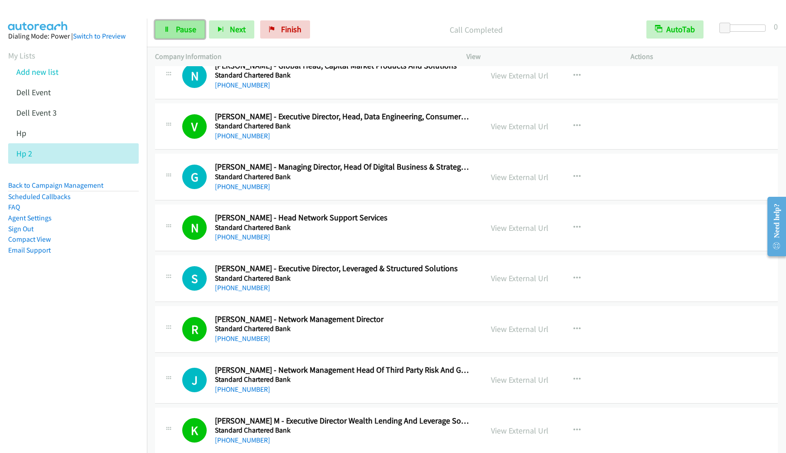
click at [189, 30] on span "Pause" at bounding box center [186, 29] width 20 height 10
click at [189, 30] on span "Start Calls" at bounding box center [193, 29] width 35 height 10
click at [170, 19] on div "Start Calls Pause Next Finish Call Completed AutoTab AutoTab 0" at bounding box center [466, 29] width 639 height 35
click at [175, 34] on link "Pause" at bounding box center [180, 29] width 50 height 18
click at [175, 34] on link "Start Calls" at bounding box center [187, 29] width 65 height 18
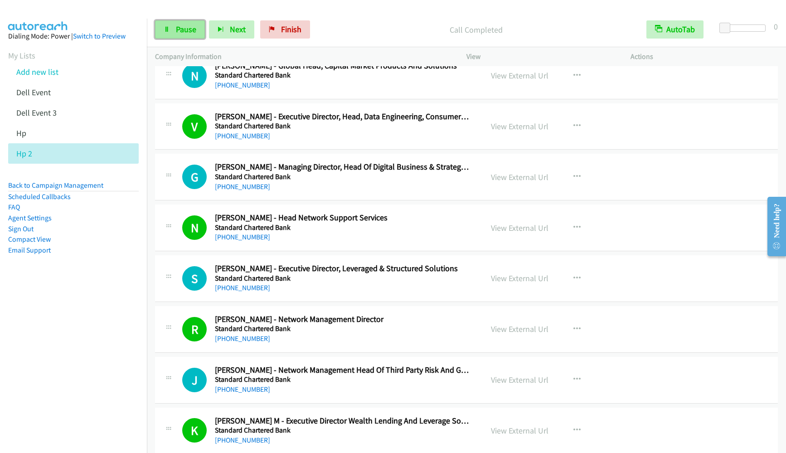
click at [178, 29] on span "Pause" at bounding box center [186, 29] width 20 height 10
click at [178, 29] on span "Start Calls" at bounding box center [193, 29] width 35 height 10
drag, startPoint x: 63, startPoint y: 382, endPoint x: 65, endPoint y: 378, distance: 4.9
click at [63, 382] on nav "Dialing Mode: Power | Switch to Preview My Lists Add new list Dell Event Dell E…" at bounding box center [73, 245] width 147 height 453
click at [177, 32] on span "Pause" at bounding box center [186, 29] width 20 height 10
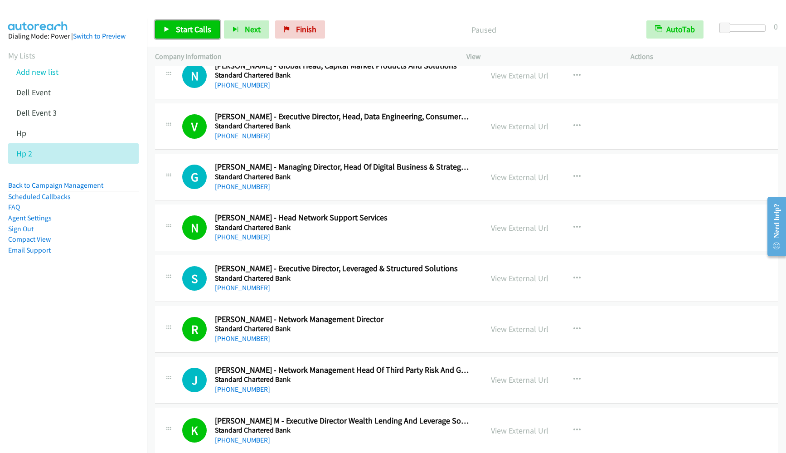
click at [177, 32] on span "Start Calls" at bounding box center [193, 29] width 35 height 10
drag, startPoint x: 73, startPoint y: 260, endPoint x: 118, endPoint y: 231, distance: 53.0
click at [73, 263] on aside "Dialing Mode: Power | Switch to Preview My Lists Add new list Dell Event Dell E…" at bounding box center [73, 158] width 147 height 278
click at [169, 25] on link "Pause" at bounding box center [180, 29] width 50 height 18
click at [169, 25] on link "Start Calls" at bounding box center [187, 29] width 65 height 18
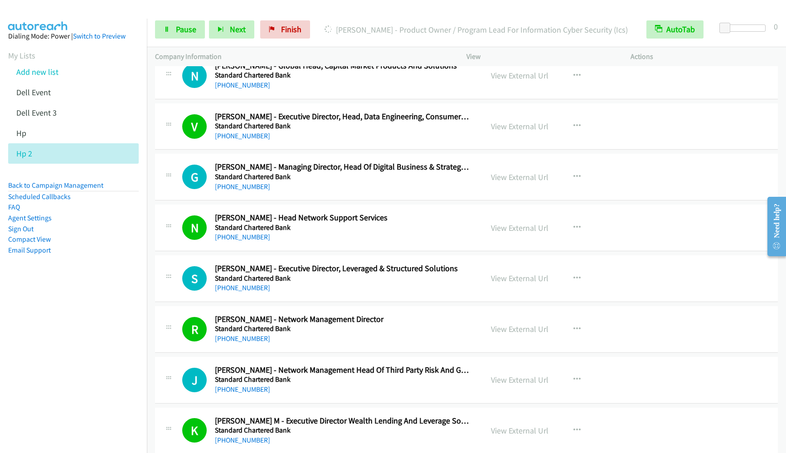
click at [133, 375] on nav "Dialing Mode: Power | Switch to Preview My Lists Add new list Dell Event Dell E…" at bounding box center [73, 245] width 147 height 453
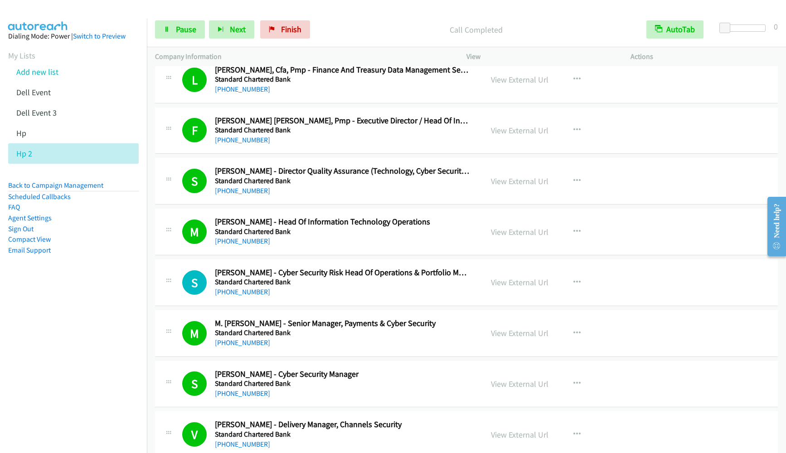
scroll to position [4009, 0]
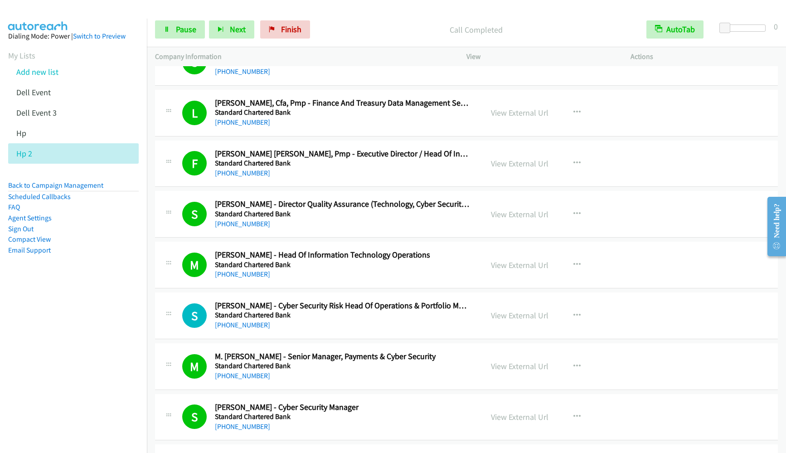
click at [93, 11] on div at bounding box center [388, 17] width 777 height 35
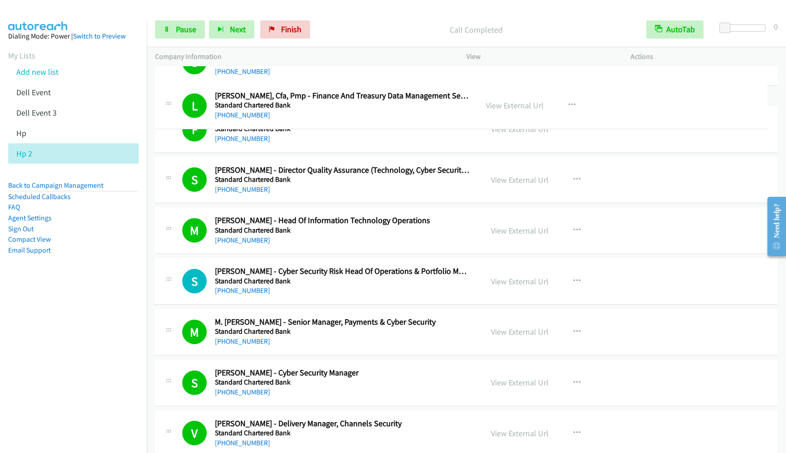
drag, startPoint x: 170, startPoint y: 110, endPoint x: 169, endPoint y: 103, distance: 7.3
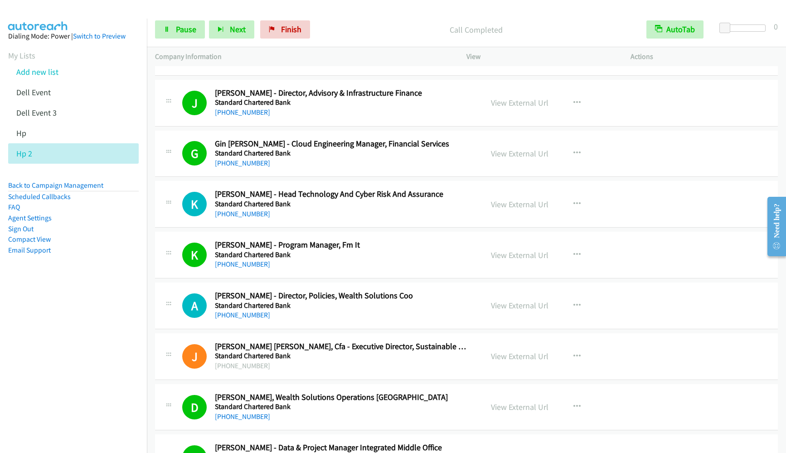
scroll to position [3398, 0]
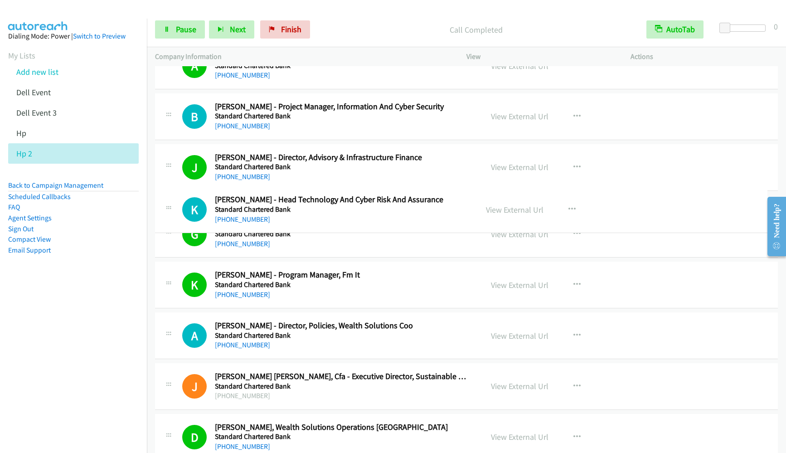
drag, startPoint x: 169, startPoint y: 266, endPoint x: 172, endPoint y: 207, distance: 59.0
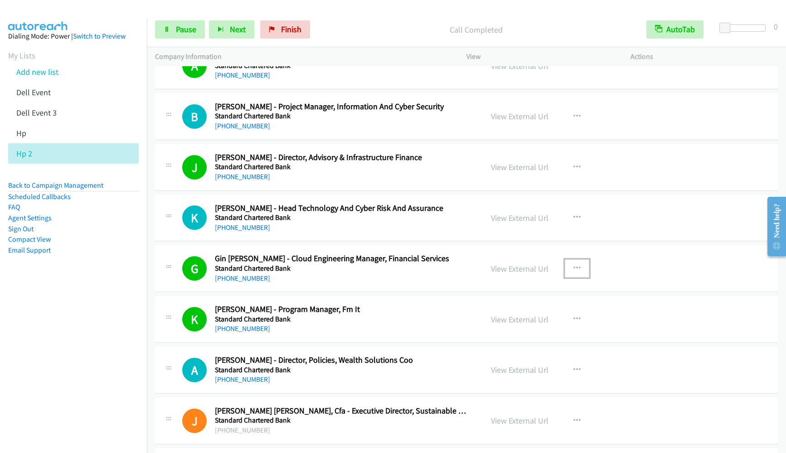
drag, startPoint x: 570, startPoint y: 266, endPoint x: 556, endPoint y: 280, distance: 20.5
click at [573, 270] on icon "button" at bounding box center [576, 268] width 7 height 7
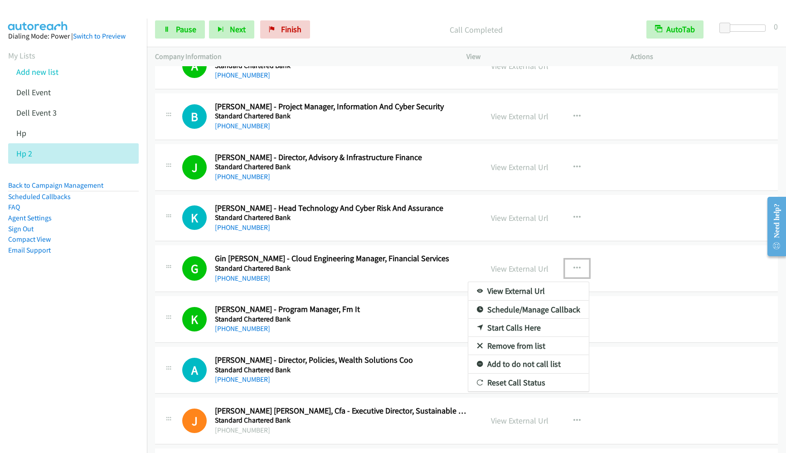
click at [656, 150] on div at bounding box center [393, 226] width 786 height 453
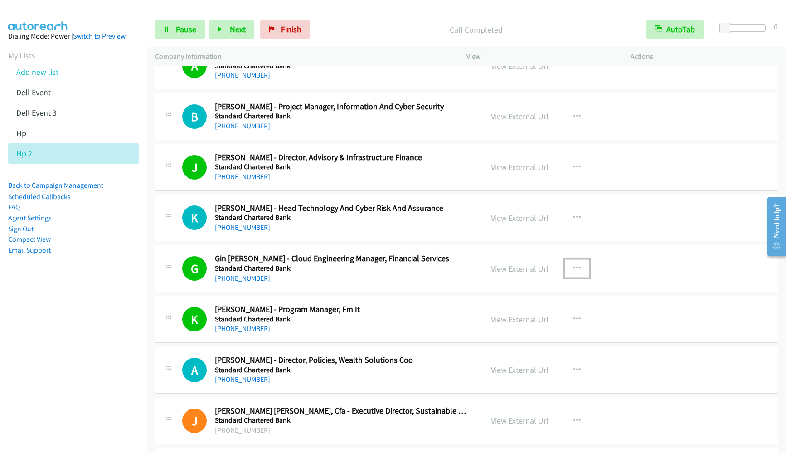
click at [571, 263] on button "button" at bounding box center [576, 268] width 24 height 18
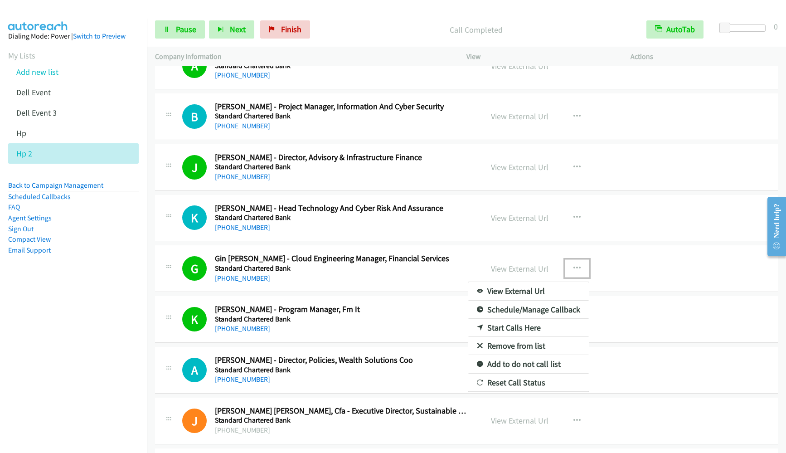
click at [505, 343] on link "Remove from list" at bounding box center [528, 346] width 121 height 18
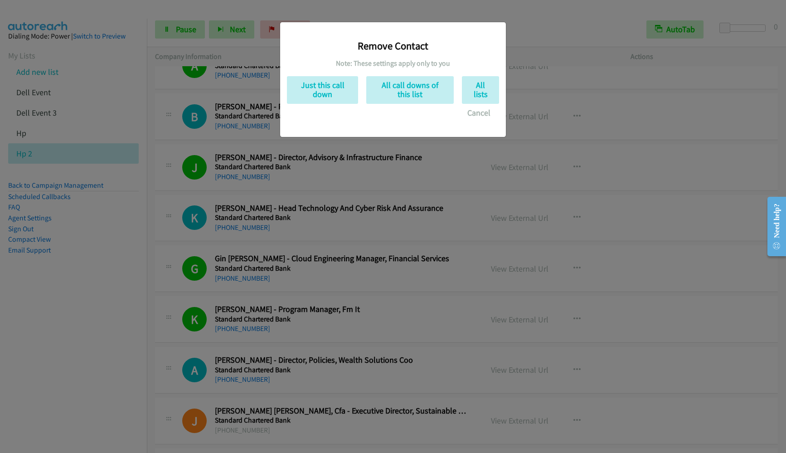
click at [573, 28] on div "Remove Contact Note: These settings apply only to you Just this call down All c…" at bounding box center [393, 230] width 786 height 444
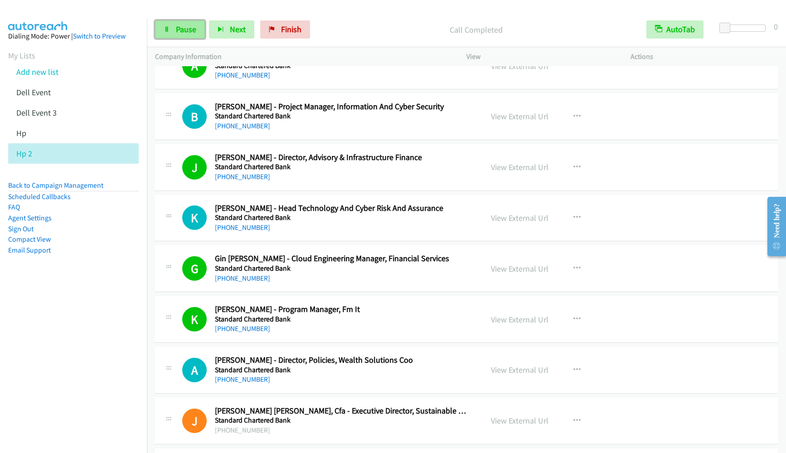
click at [182, 36] on link "Pause" at bounding box center [180, 29] width 50 height 18
click at [183, 32] on span "Start Calls" at bounding box center [193, 29] width 35 height 10
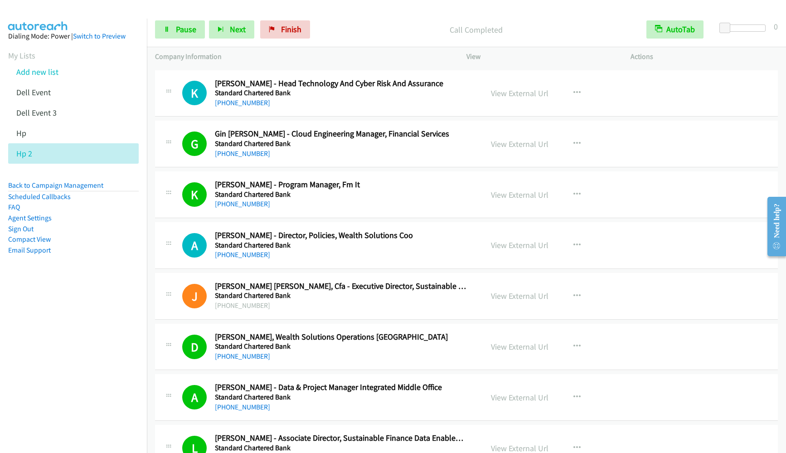
scroll to position [3601, 0]
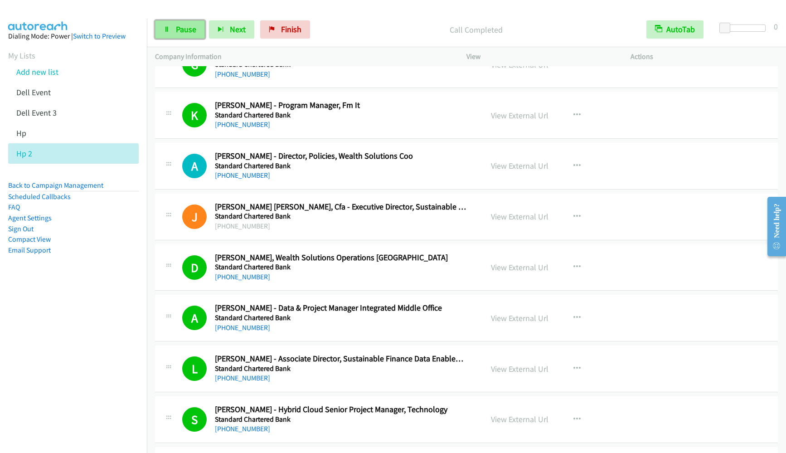
click at [193, 27] on span "Pause" at bounding box center [186, 29] width 20 height 10
click at [193, 27] on span "Start Calls" at bounding box center [193, 29] width 35 height 10
click at [179, 24] on span "Pause" at bounding box center [186, 29] width 20 height 10
click at [193, 39] on div "Start Calls Pause Next Finish Paused AutoTab AutoTab 0" at bounding box center [466, 29] width 639 height 35
click at [193, 33] on span "Start Calls" at bounding box center [193, 29] width 35 height 10
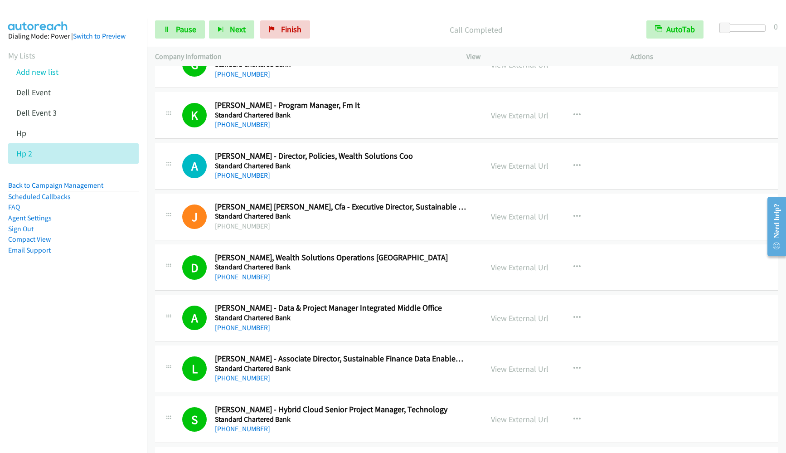
click at [106, 327] on nav "Dialing Mode: Power | Switch to Preview My Lists Add new list Dell Event Dell E…" at bounding box center [73, 245] width 147 height 453
click at [189, 26] on span "Pause" at bounding box center [186, 29] width 20 height 10
click at [188, 28] on span "Start Calls" at bounding box center [193, 29] width 35 height 10
click at [195, 32] on span "Pause" at bounding box center [186, 29] width 20 height 10
click at [195, 32] on span "Start Calls" at bounding box center [193, 29] width 35 height 10
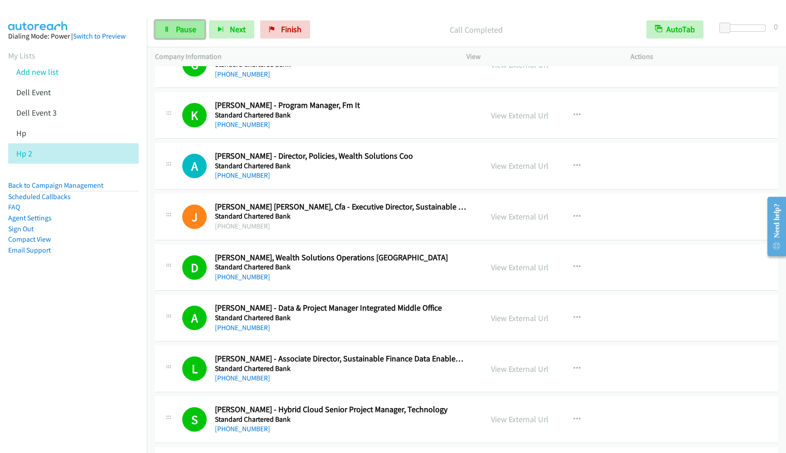
click at [166, 38] on link "Pause" at bounding box center [180, 29] width 50 height 18
click at [165, 33] on link "Start Calls" at bounding box center [187, 29] width 65 height 18
click at [189, 39] on div "Start Calls Pause Next Finish Call Completed AutoTab AutoTab 0" at bounding box center [466, 29] width 639 height 35
click at [187, 29] on span "Pause" at bounding box center [186, 29] width 20 height 10
click at [187, 29] on span "Start Calls" at bounding box center [193, 29] width 35 height 10
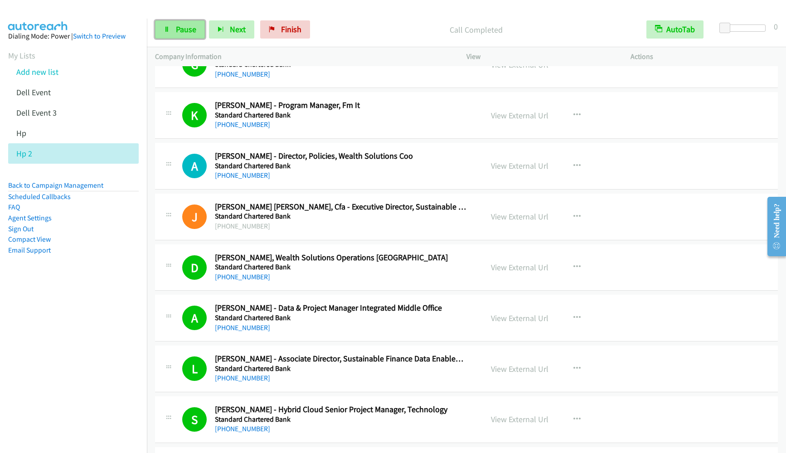
click at [183, 29] on span "Pause" at bounding box center [186, 29] width 20 height 10
click at [183, 29] on span "Start Calls" at bounding box center [193, 29] width 35 height 10
click at [181, 38] on link "Pause" at bounding box center [180, 29] width 50 height 18
click at [178, 34] on span "Start Calls" at bounding box center [193, 29] width 35 height 10
click at [98, 313] on nav "Dialing Mode: Power | Switch to Preview My Lists Add new list Dell Event Dell E…" at bounding box center [73, 245] width 147 height 453
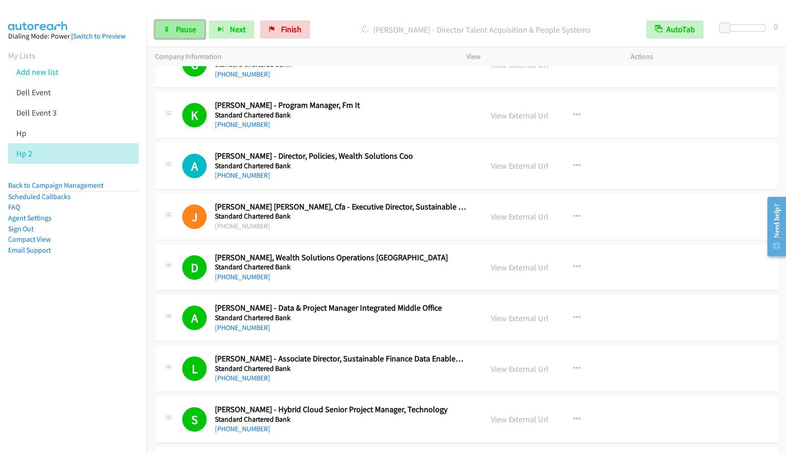
click at [175, 23] on link "Pause" at bounding box center [180, 29] width 50 height 18
